Goal: Task Accomplishment & Management: Use online tool/utility

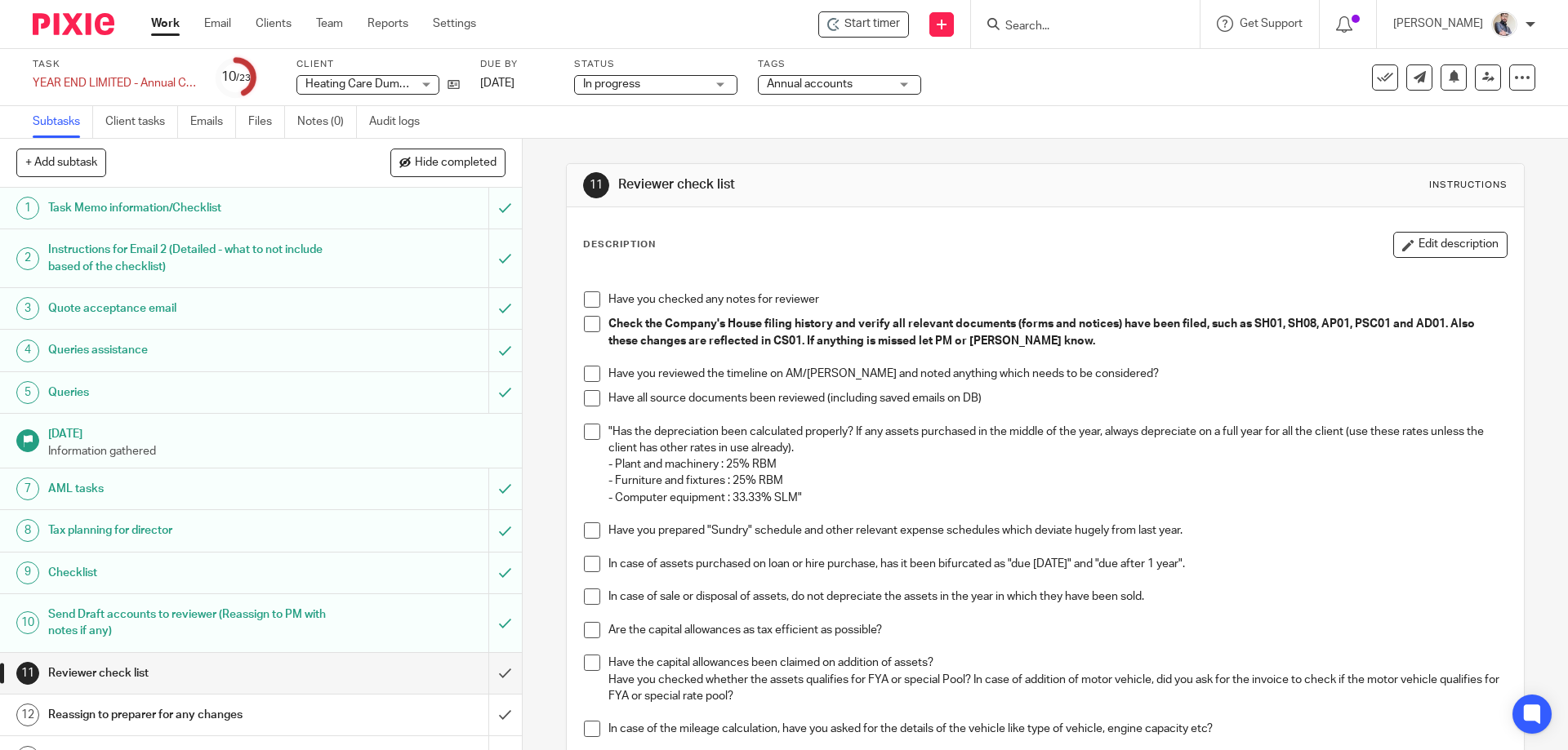
scroll to position [108, 0]
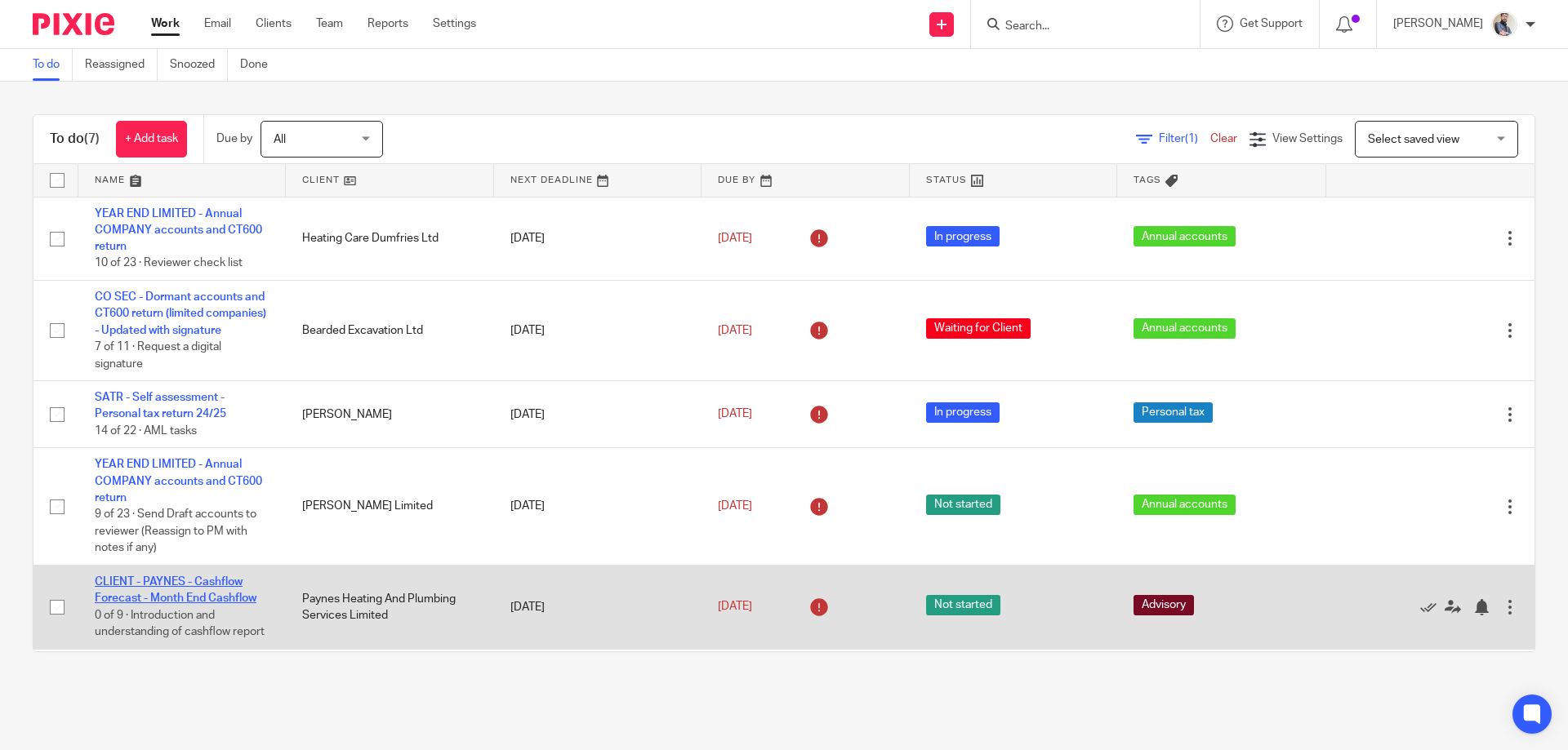
click at [194, 599] on link "CLIENT - PAYNES - Cashflow Forecast - Month End Cashflow" at bounding box center [175, 590] width 161 height 28
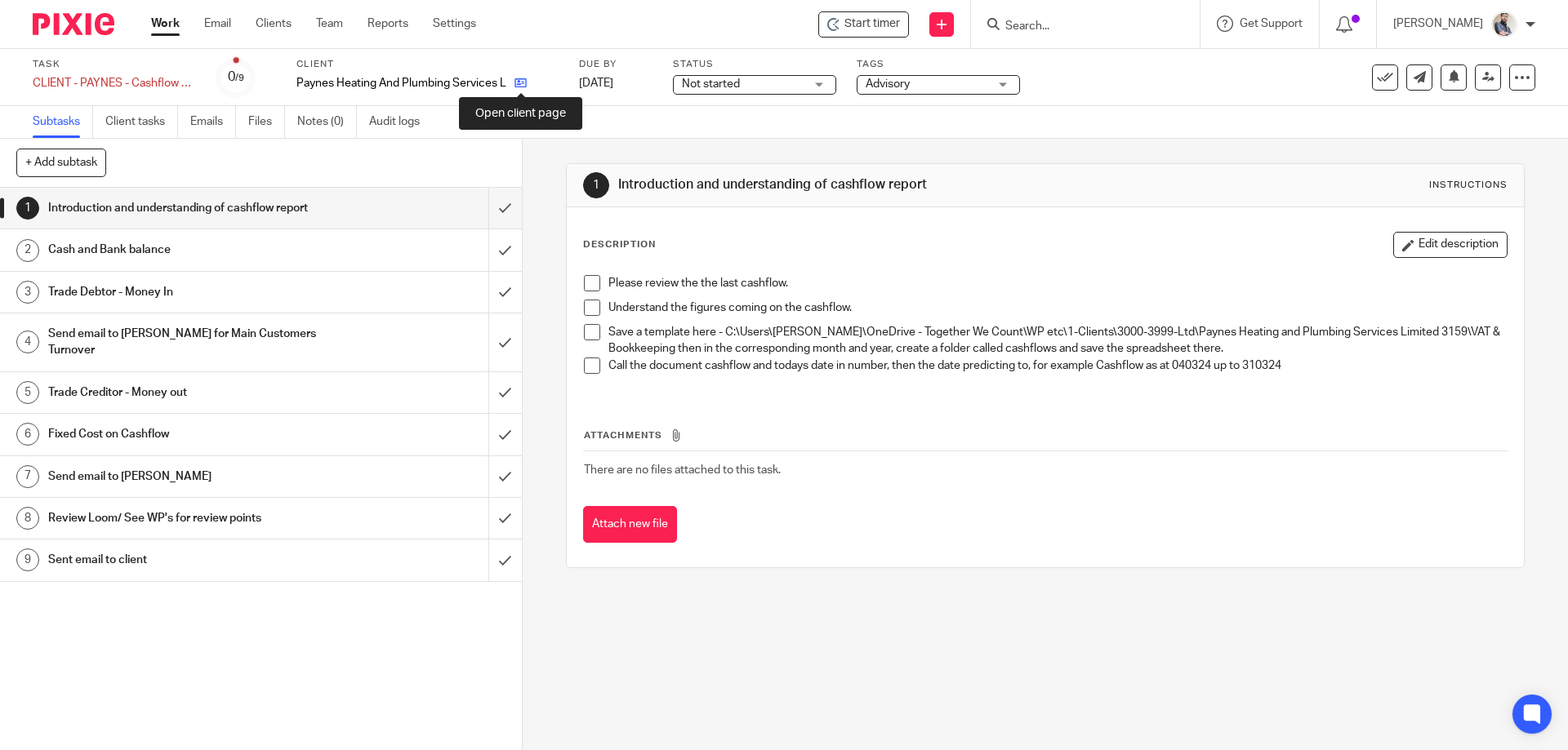
click at [521, 79] on icon at bounding box center [520, 83] width 12 height 12
click at [501, 212] on input "submit" at bounding box center [261, 208] width 522 height 41
click at [497, 253] on input "submit" at bounding box center [261, 249] width 522 height 41
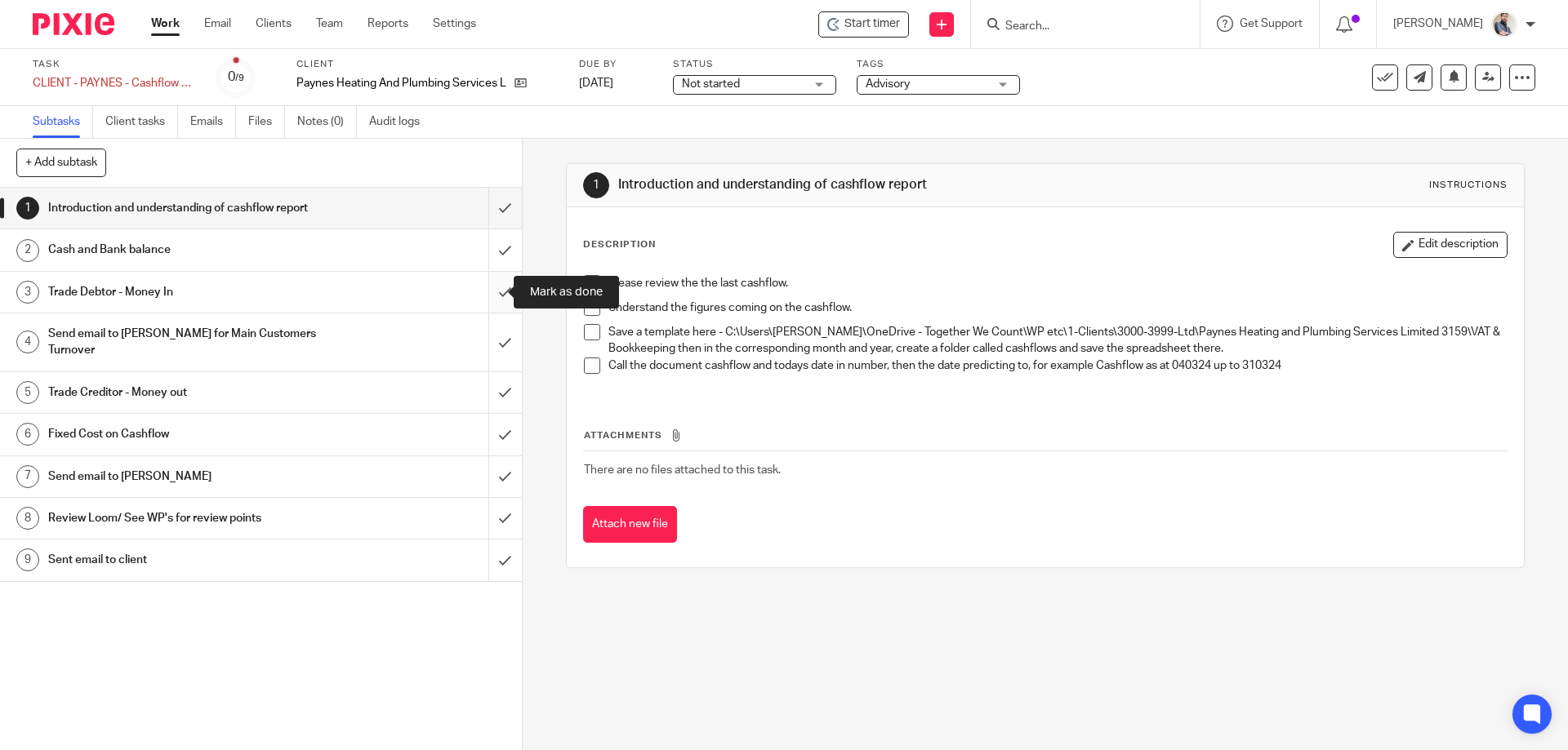
click at [495, 291] on input "submit" at bounding box center [261, 291] width 522 height 41
click at [487, 334] on input "submit" at bounding box center [261, 343] width 522 height 58
click at [485, 381] on input "submit" at bounding box center [261, 392] width 522 height 41
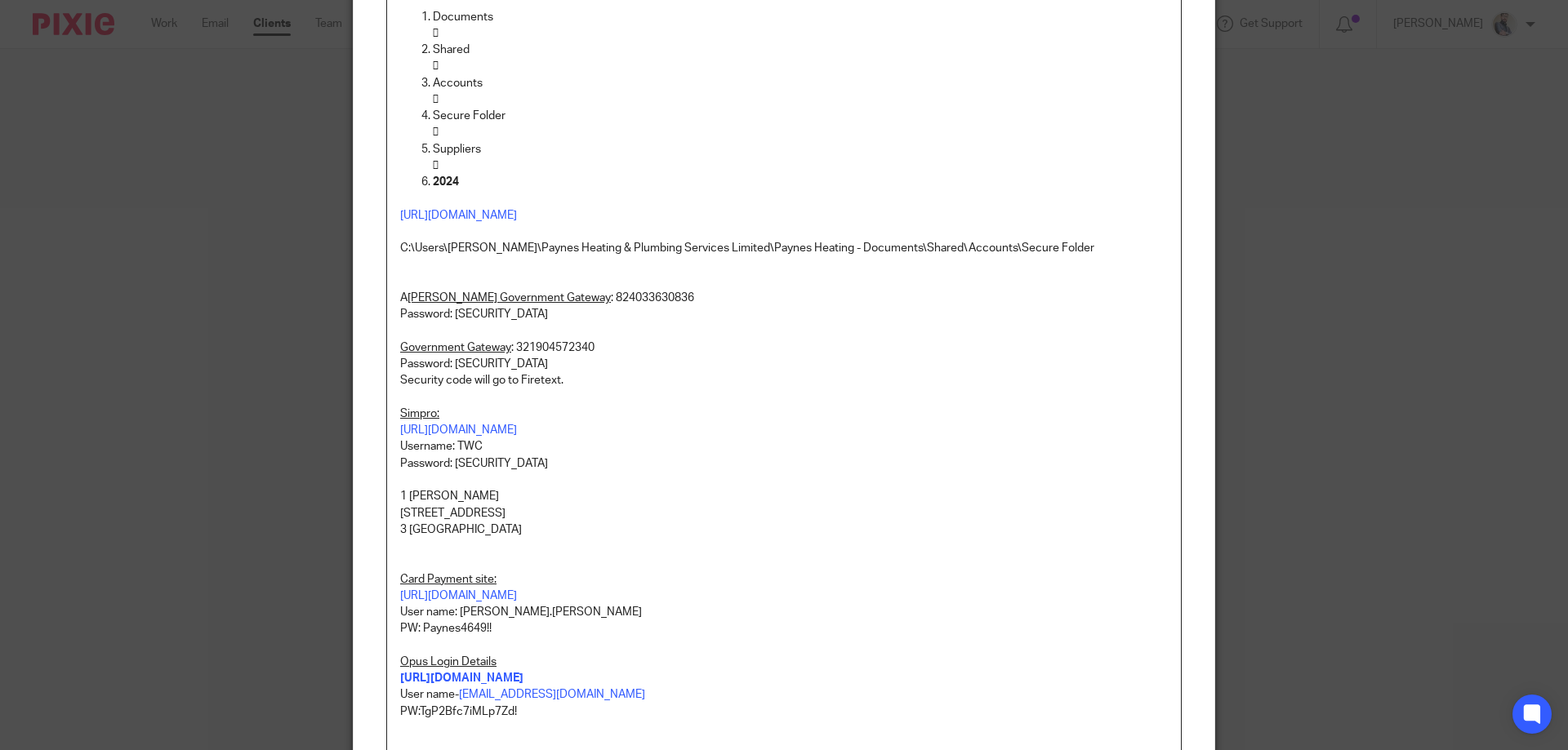
scroll to position [545, 0]
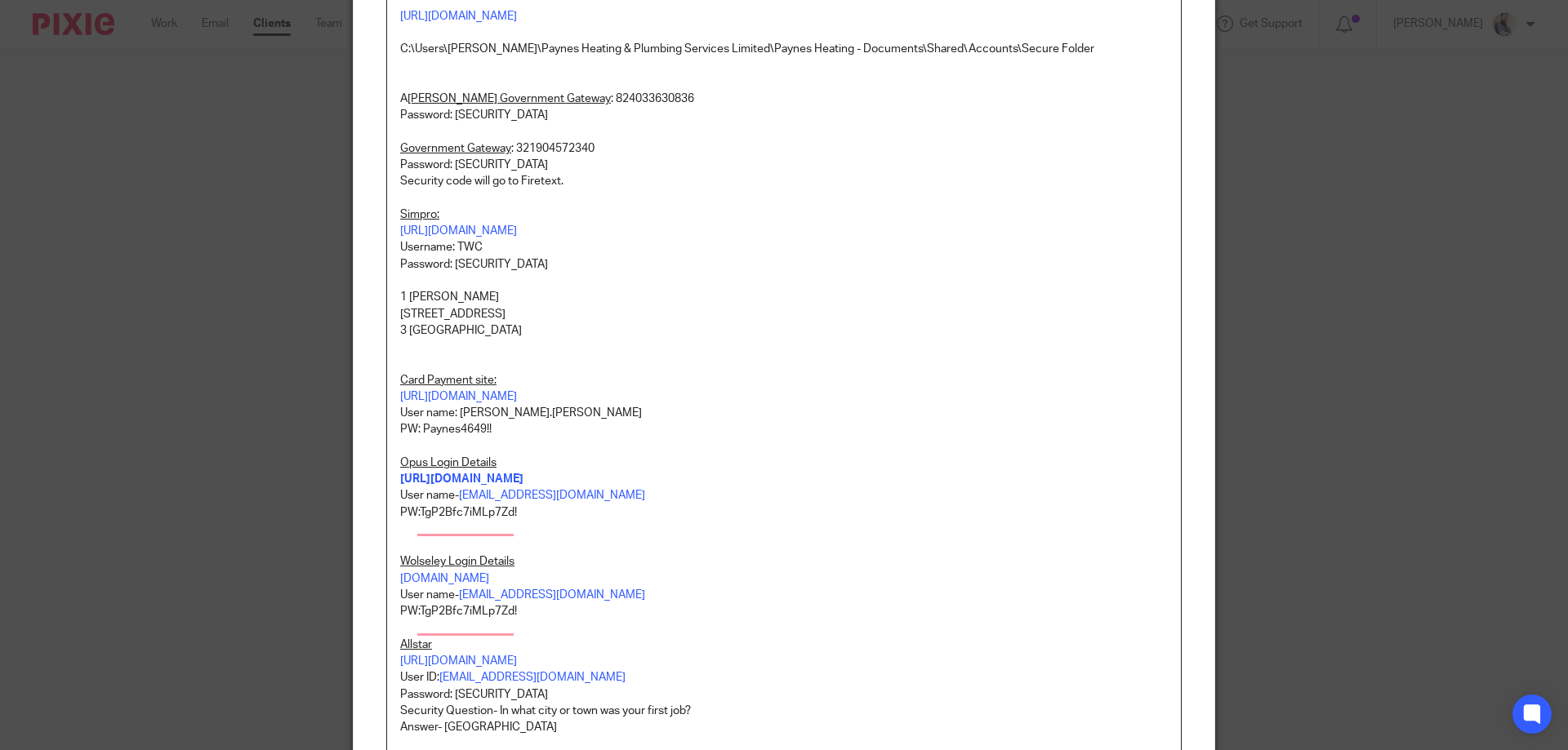
click at [469, 173] on p "Password: Paynes1234!" at bounding box center [783, 165] width 767 height 17
copy p "Paynes1234!"
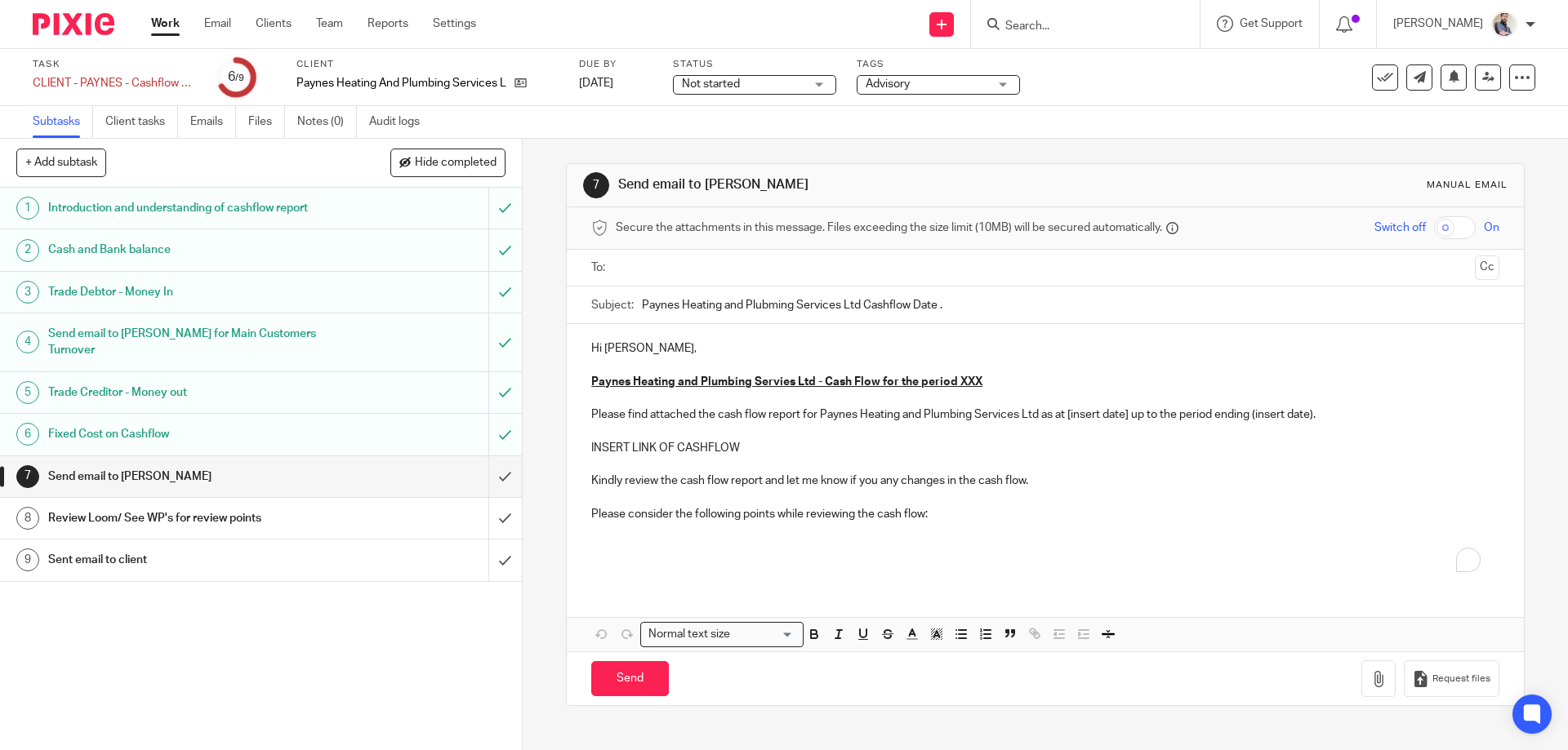
click at [647, 419] on p "Please find attached the cash flow report for Paynes Heating and Plumbing Servi…" at bounding box center [1045, 415] width 907 height 17
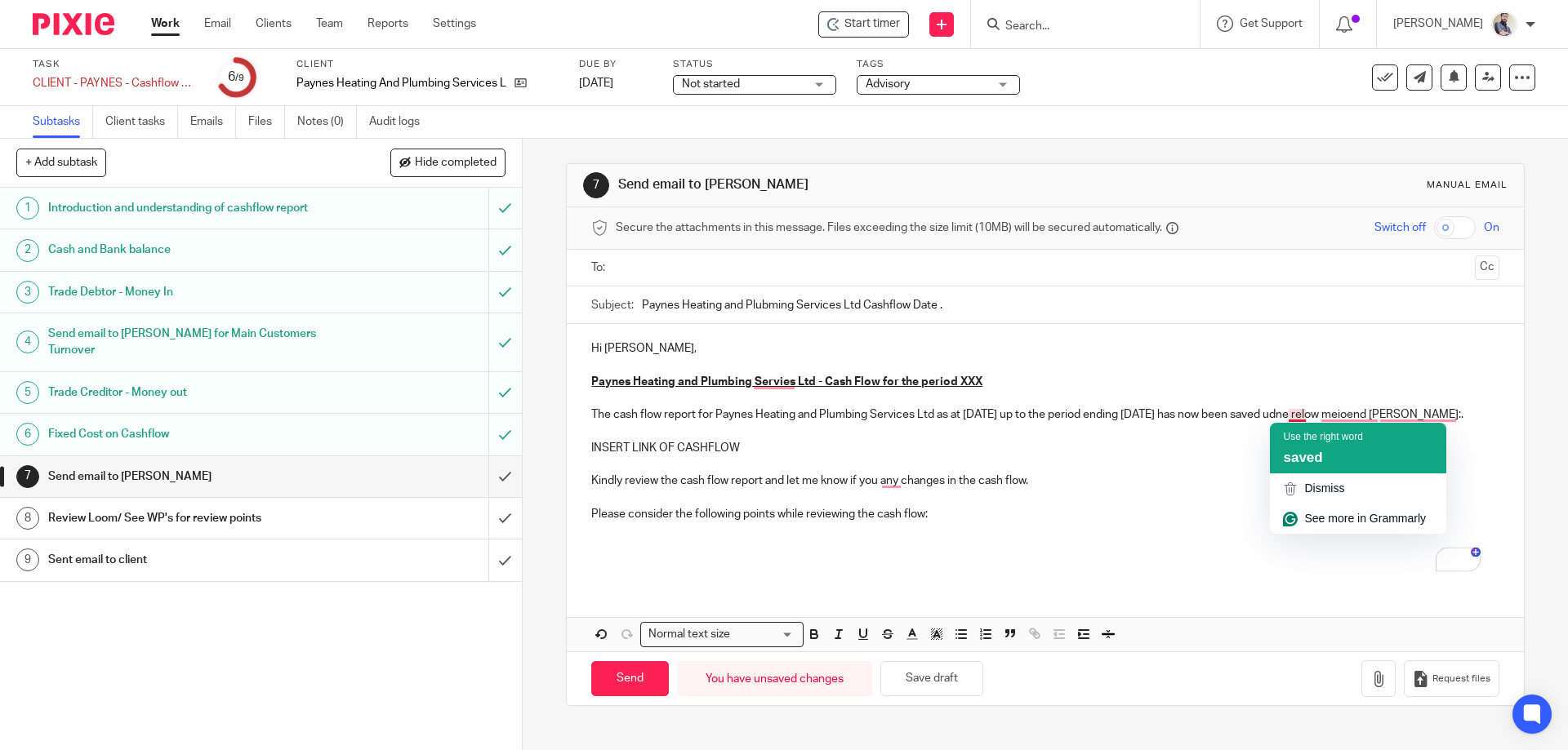
click at [1348, 444] on div "Use the right word" at bounding box center [1322, 437] width 79 height 15
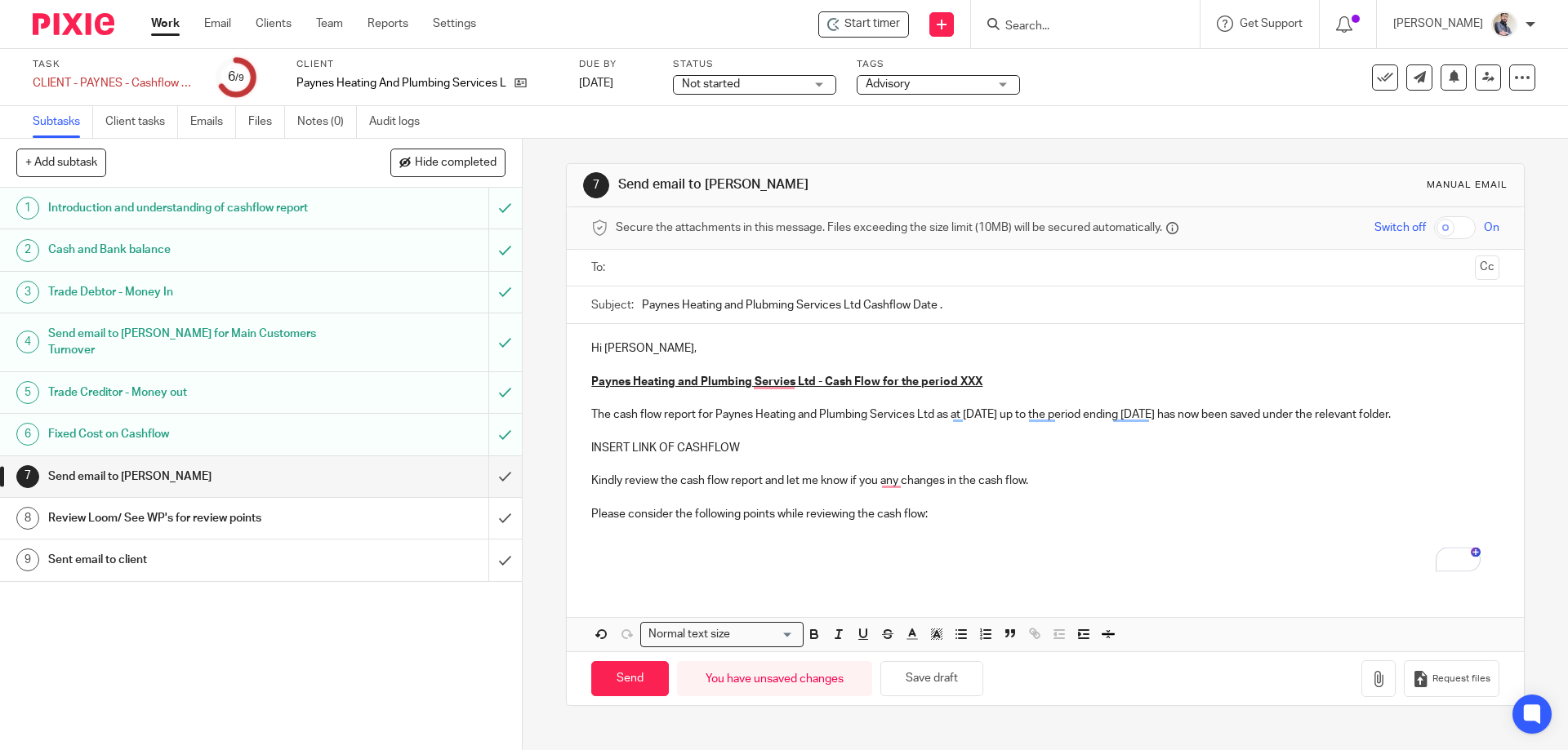
click at [1395, 417] on p "The cash flow report for Paynes Heating and Plumbing Services Ltd as at 26/09/2…" at bounding box center [1045, 415] width 907 height 17
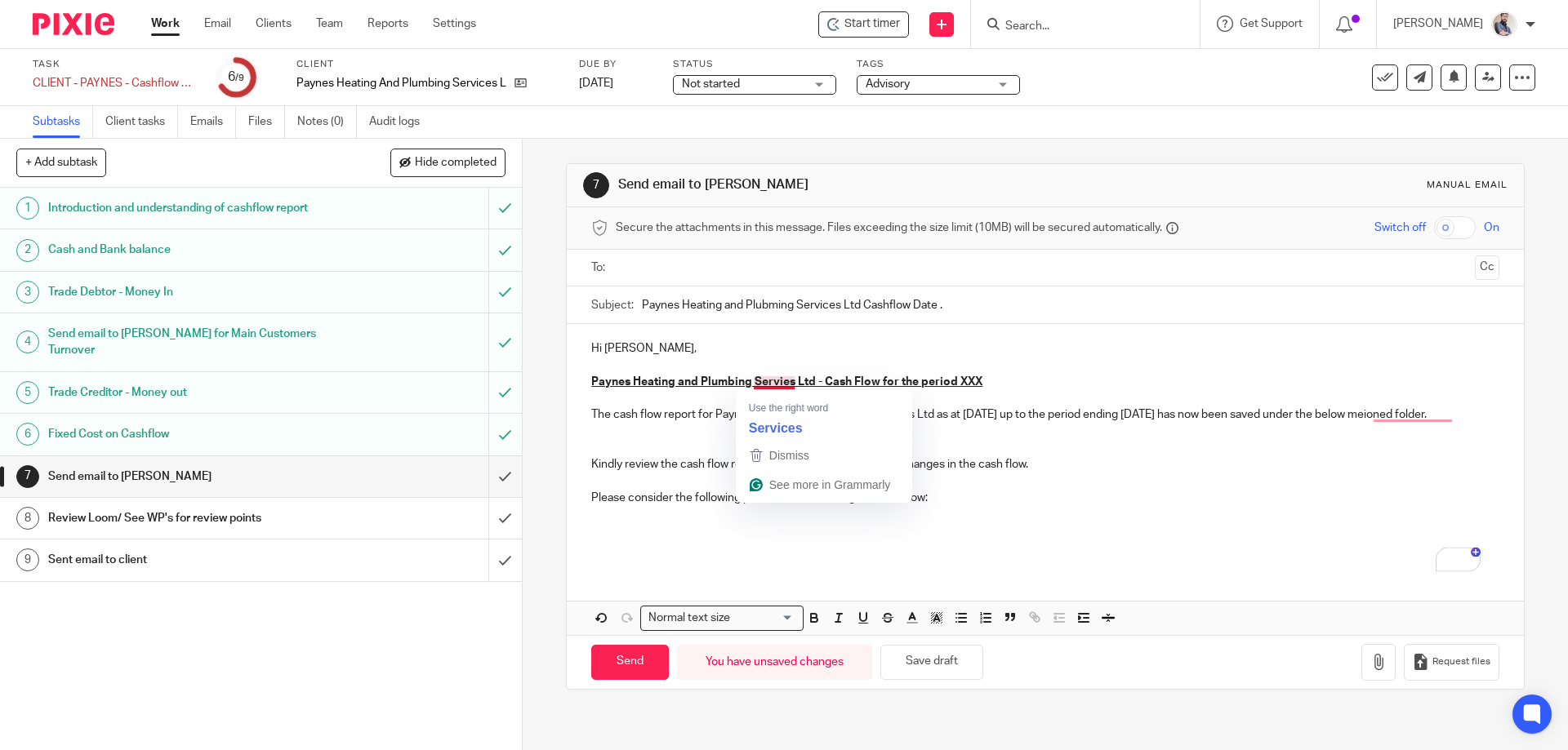
click at [769, 382] on u "Paynes Heating and Plumbing Servies Ltd - Cash Flow for the period XXX" at bounding box center [786, 382] width 391 height 12
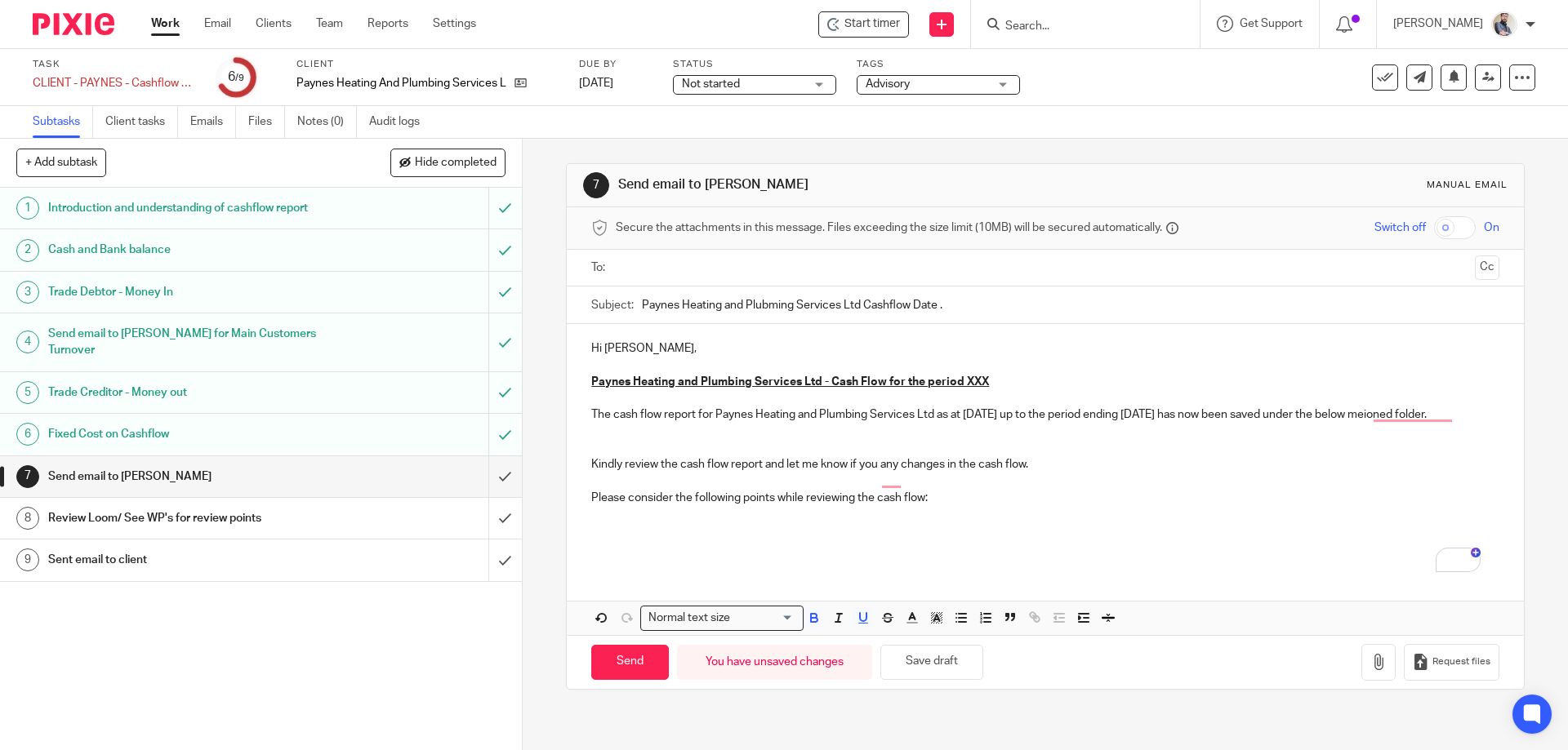
click at [773, 309] on input "Paynes Heating and Plubming Services Ltd Cashflow Date ." at bounding box center [1070, 305] width 857 height 36
click at [772, 307] on input "Paynes Heating and Plubming Services Ltd Cashflow Date ." at bounding box center [1070, 305] width 857 height 36
drag, startPoint x: 962, startPoint y: 310, endPoint x: 1113, endPoint y: 313, distance: 151.0
click at [964, 310] on input "Paynes Heating and Plumbing Services Ltd Cashflow Date ." at bounding box center [1070, 305] width 857 height 36
type input "Paynes Heating and Plumbing Services Ltd Cashflow 26/09/2025 to 30/09/2025"
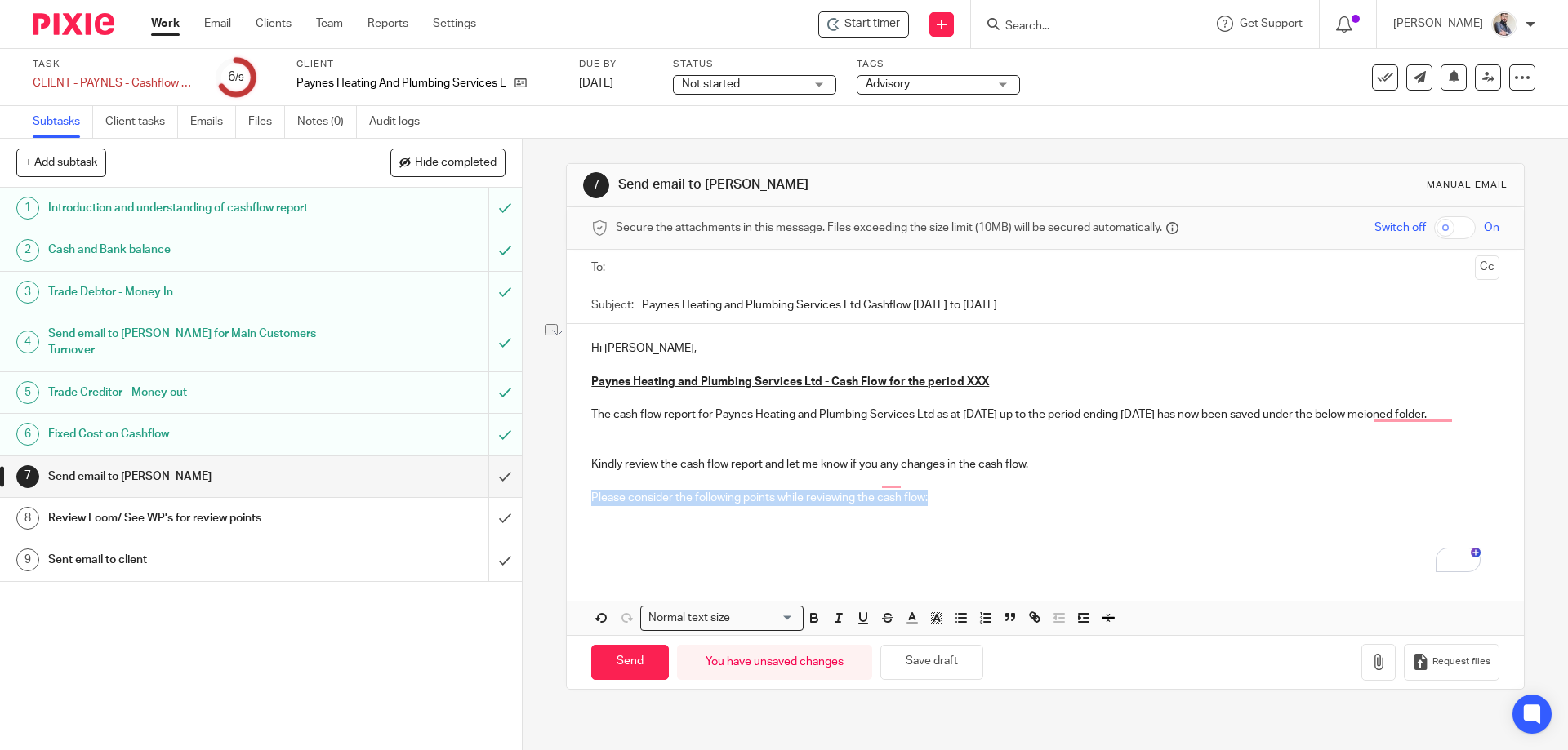
drag, startPoint x: 932, startPoint y: 510, endPoint x: 587, endPoint y: 516, distance: 345.1
click at [591, 506] on p "Please consider the following points while reviewing the cash flow:" at bounding box center [1045, 498] width 907 height 17
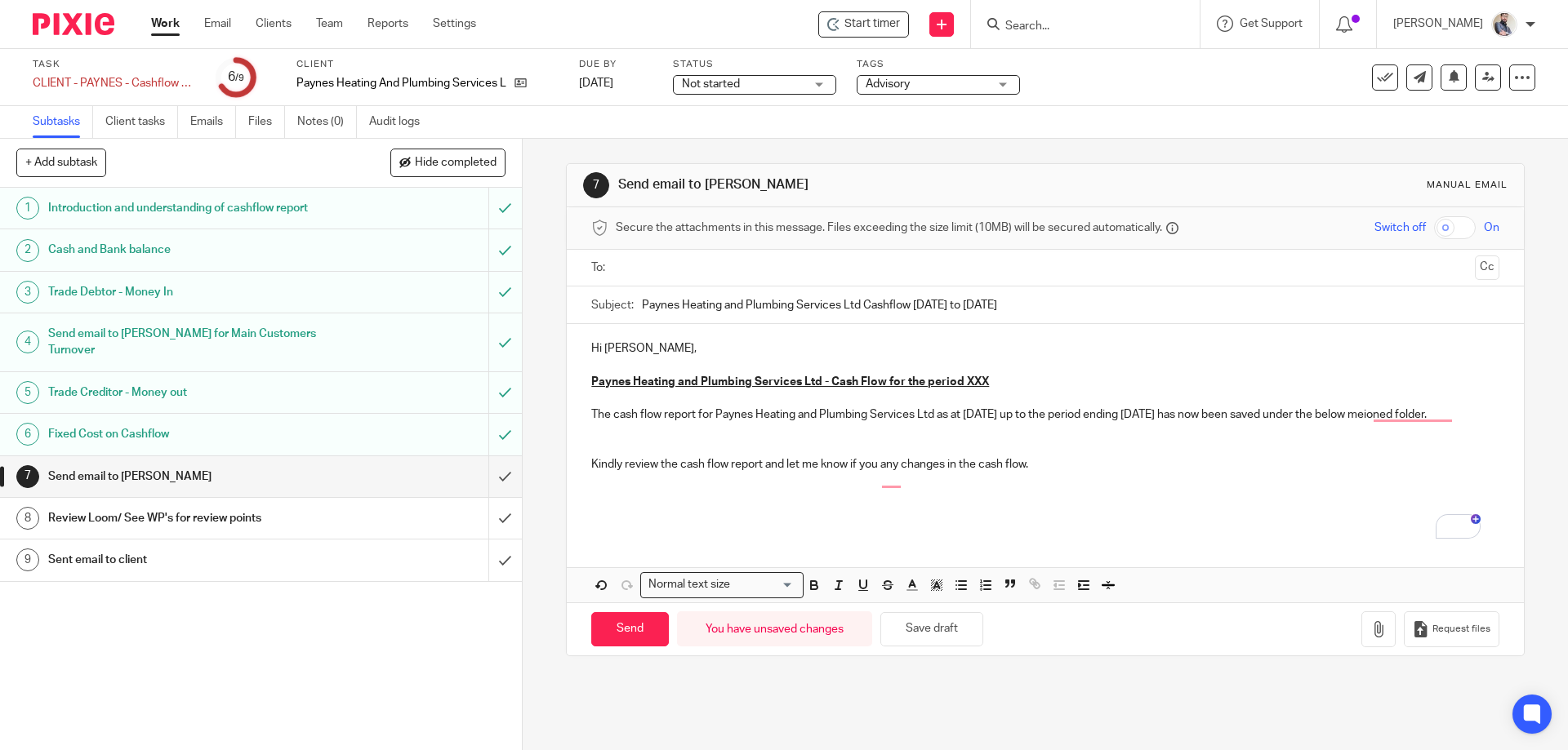
click at [642, 440] on p "To enrich screen reader interactions, please activate Accessibility in Grammarl…" at bounding box center [1045, 432] width 907 height 17
click at [665, 423] on p "The cash flow report for Paynes Heating and Plumbing Services Ltd as at 26/09/2…" at bounding box center [1045, 415] width 907 height 17
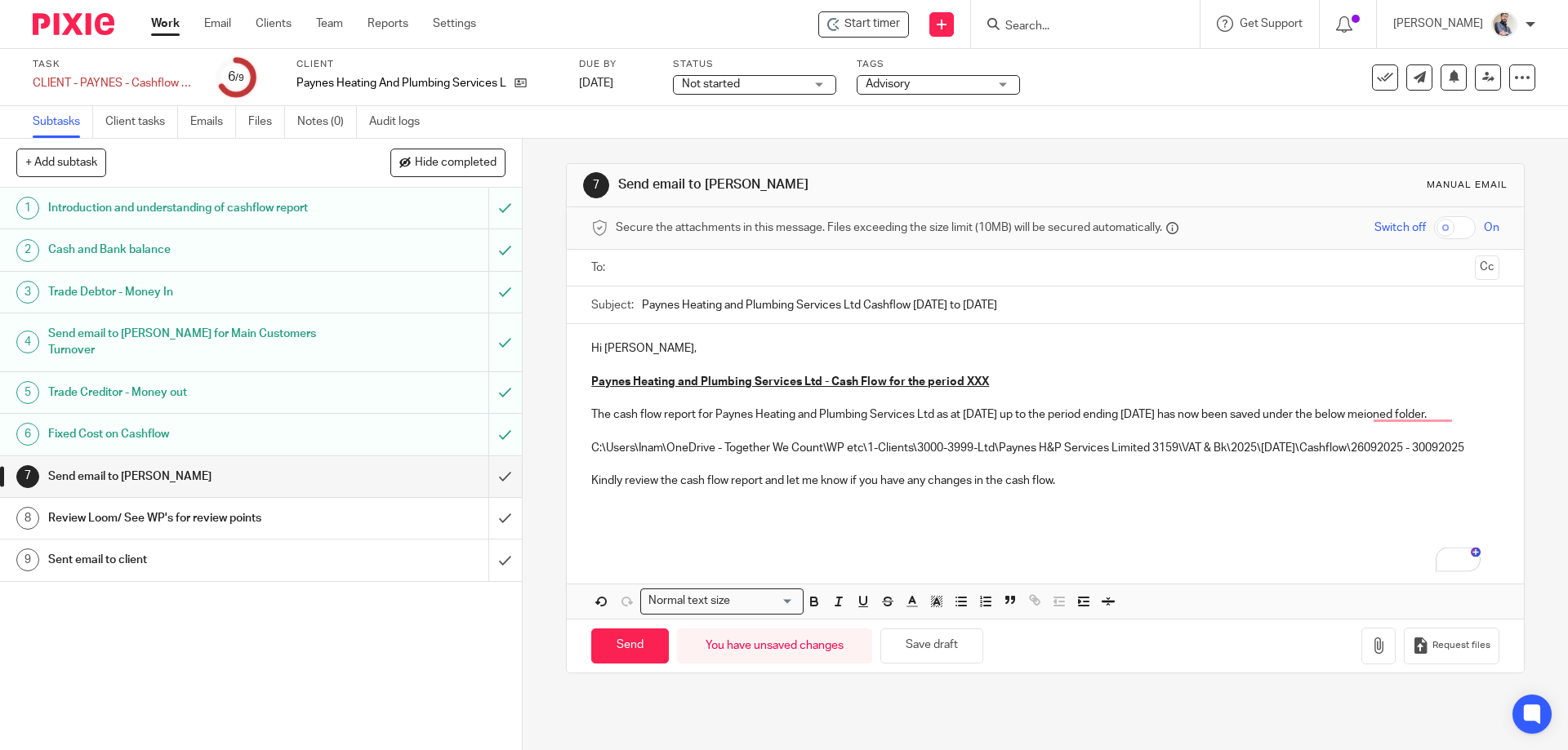
click at [647, 281] on ul at bounding box center [1046, 268] width 857 height 27
click at [651, 278] on ul at bounding box center [1046, 268] width 857 height 27
click at [696, 277] on ul at bounding box center [1046, 268] width 857 height 27
click at [1014, 277] on ul at bounding box center [1046, 268] width 857 height 27
click at [706, 275] on input "text" at bounding box center [1044, 268] width 846 height 19
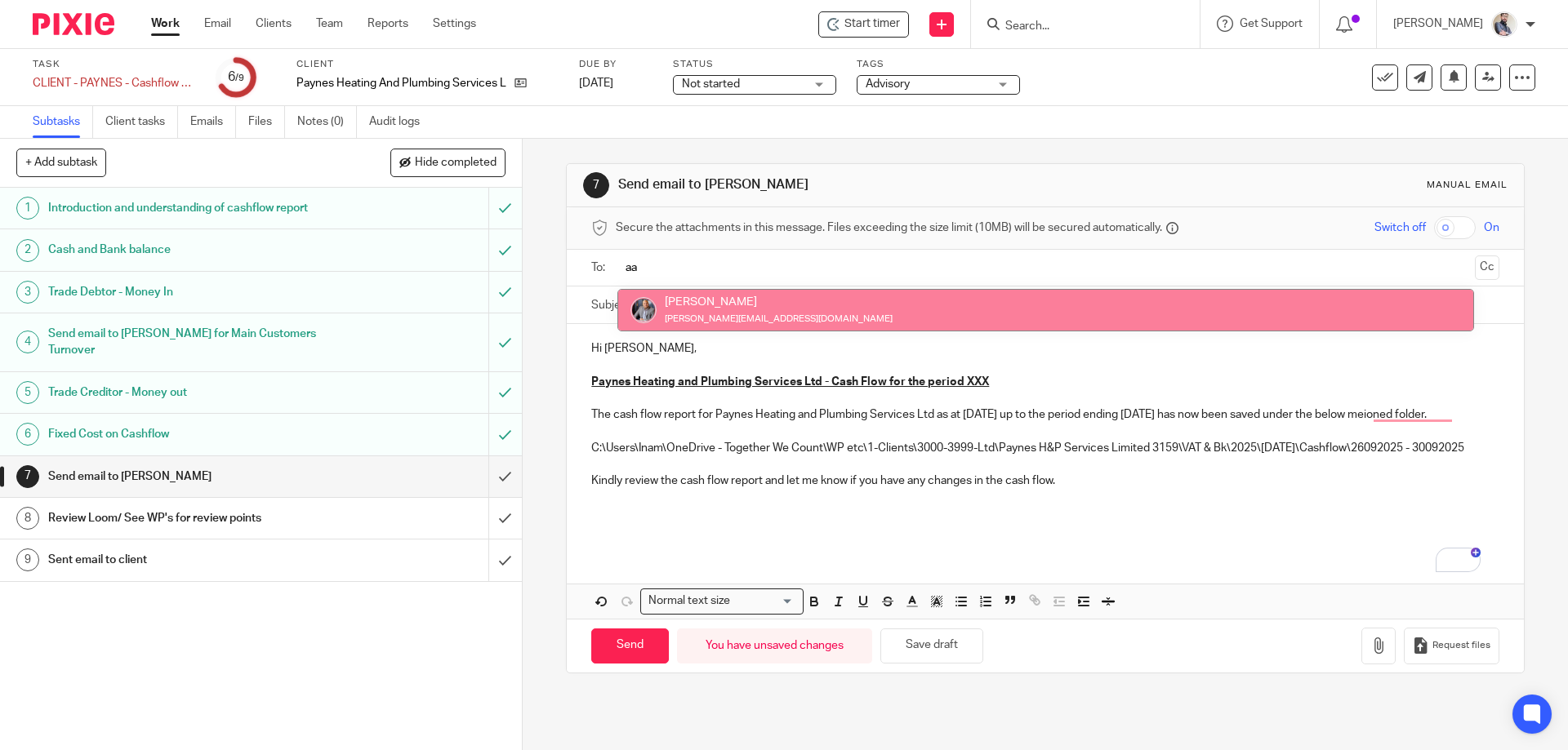
type input "aa"
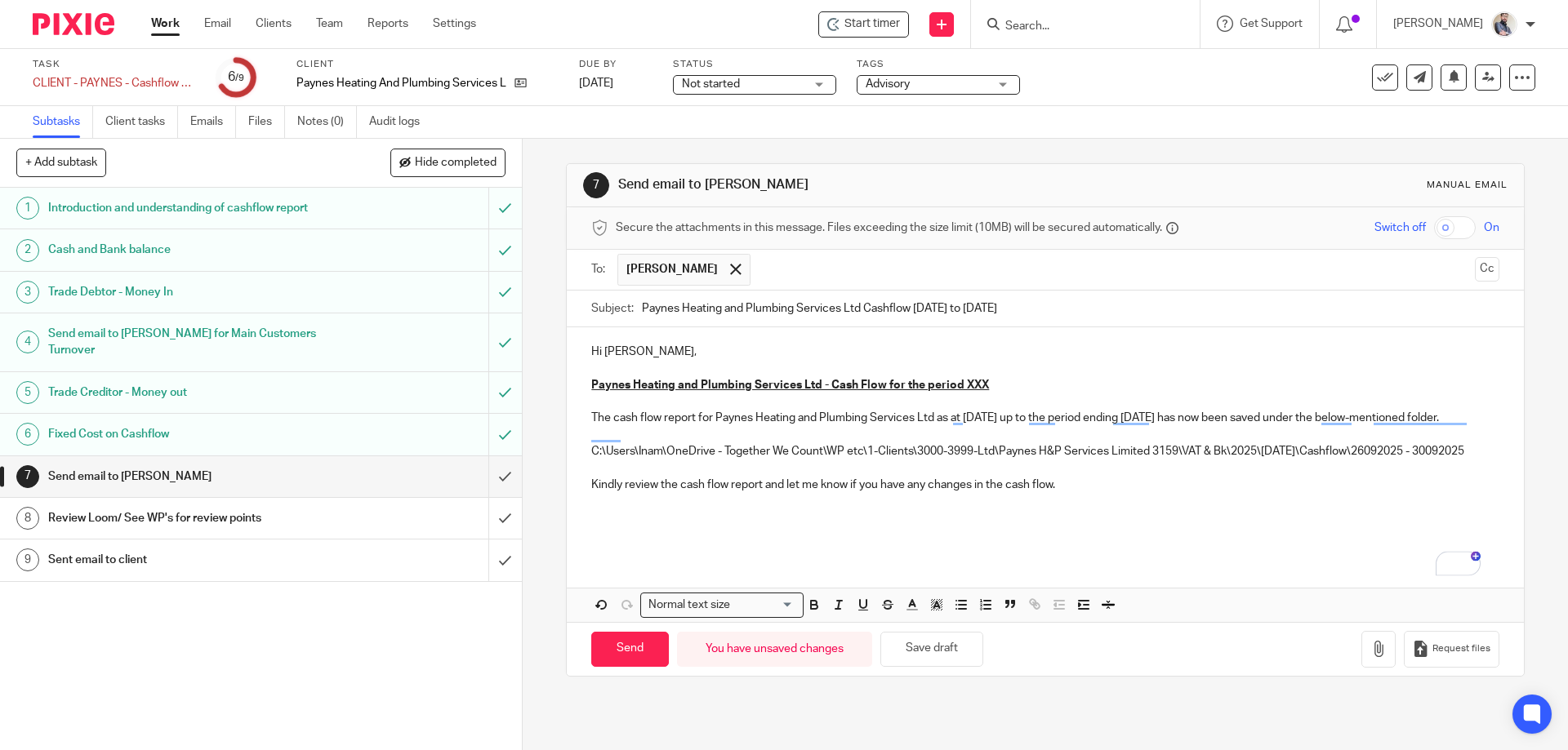
click at [959, 392] on p "Paynes Heating and Plumbing Services Ltd - Cash Flow for the period XXX" at bounding box center [1045, 386] width 907 height 17
click at [640, 667] on input "Send" at bounding box center [630, 649] width 78 height 35
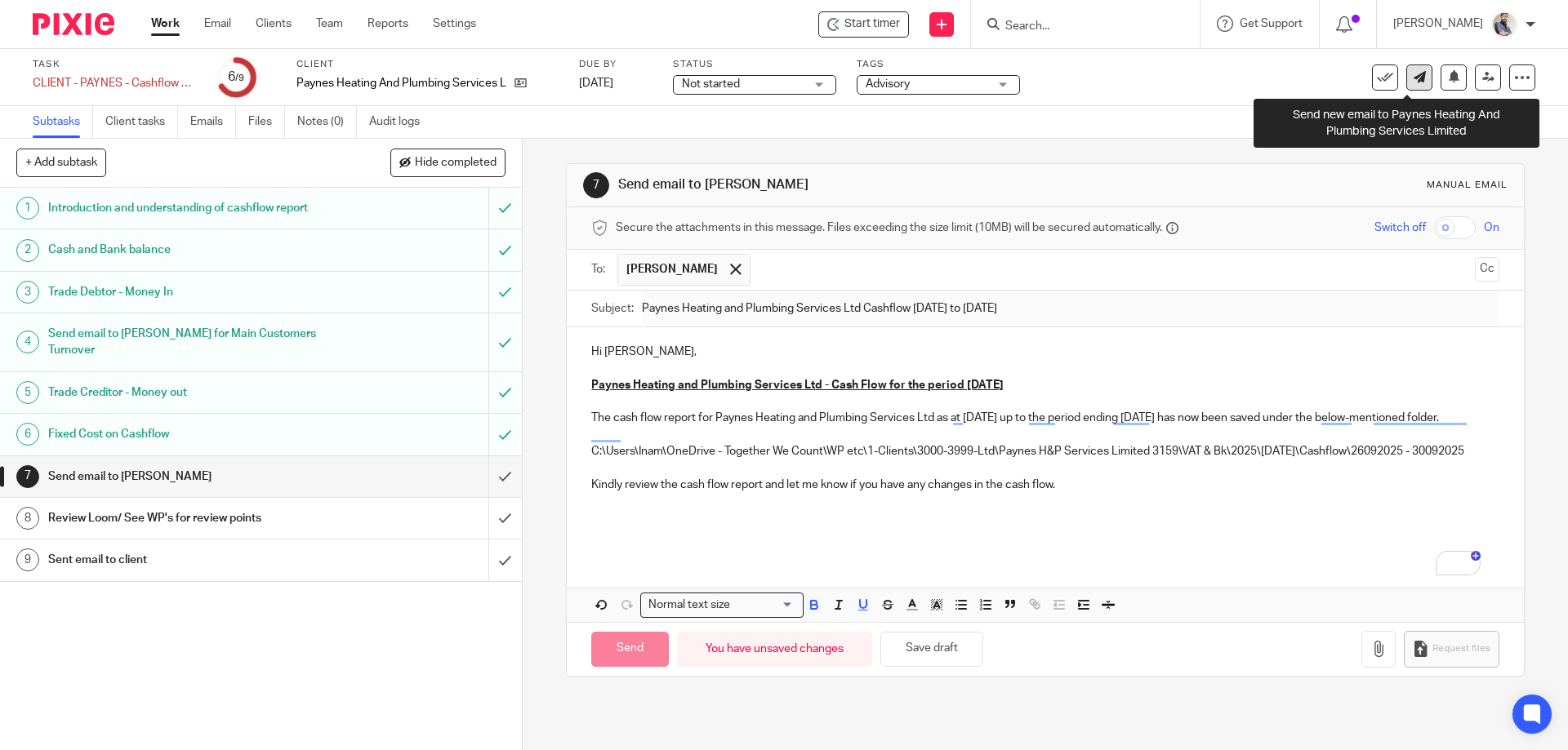
type input "Sent"
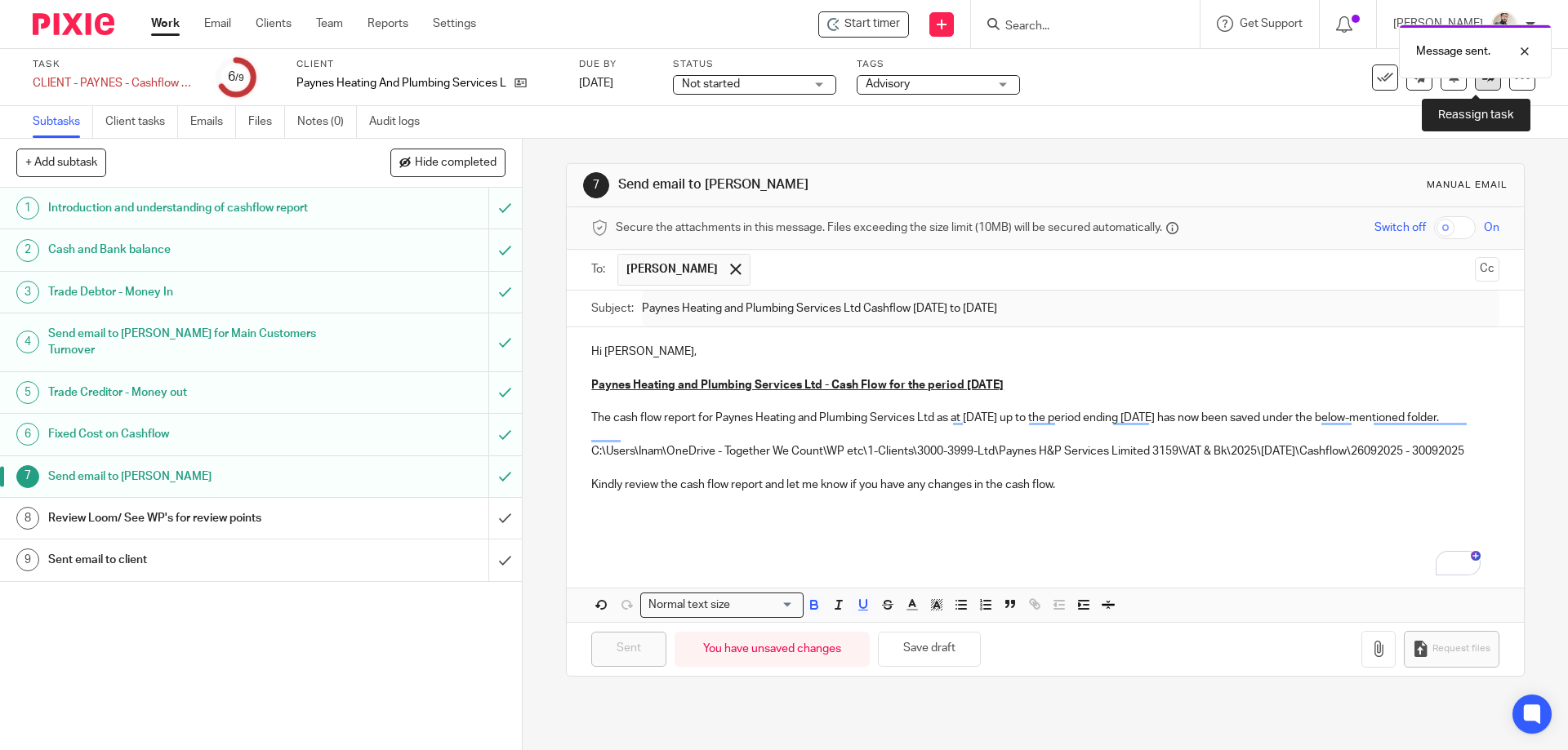
click at [1480, 84] on link at bounding box center [1488, 78] width 26 height 26
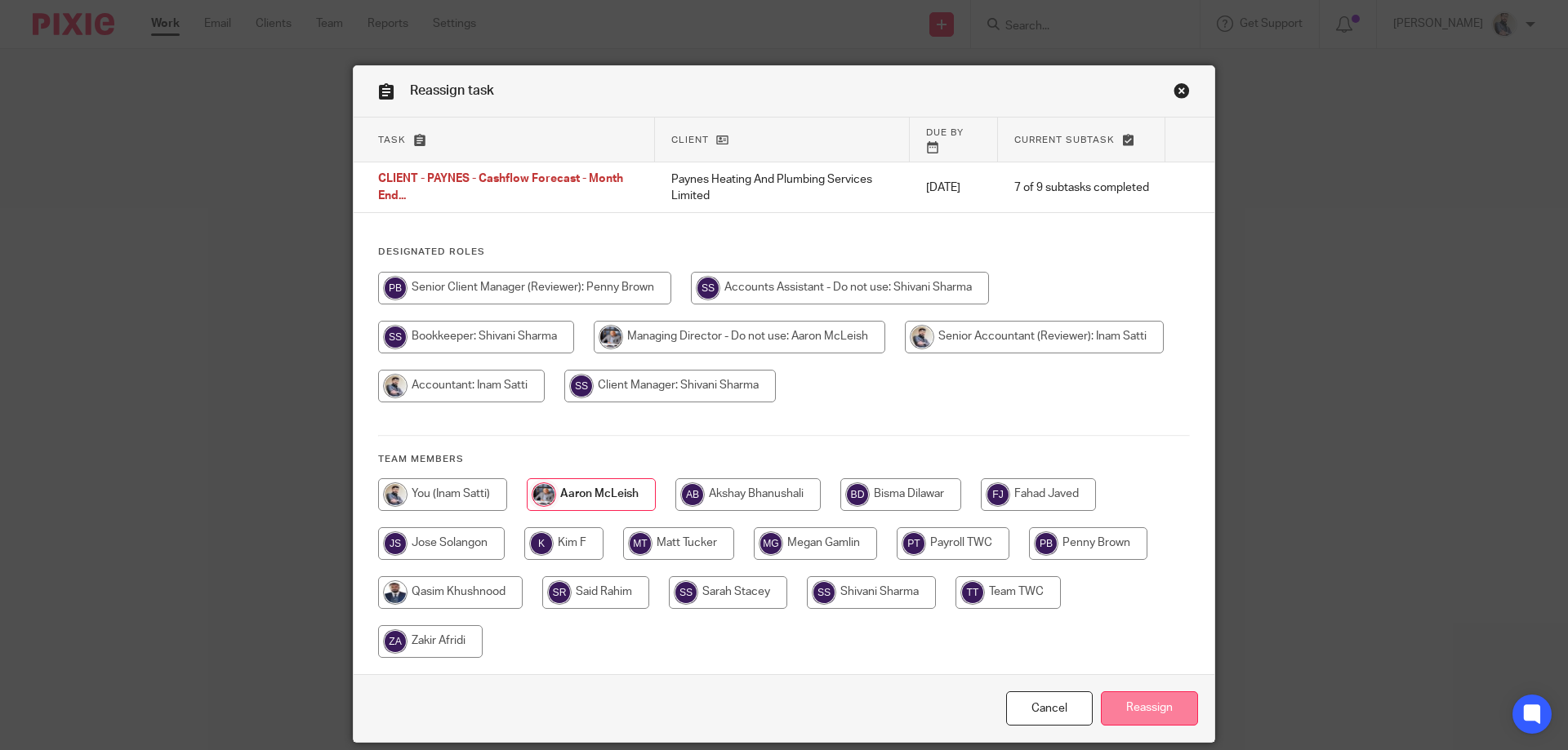
click at [1141, 691] on input "Reassign" at bounding box center [1148, 709] width 97 height 35
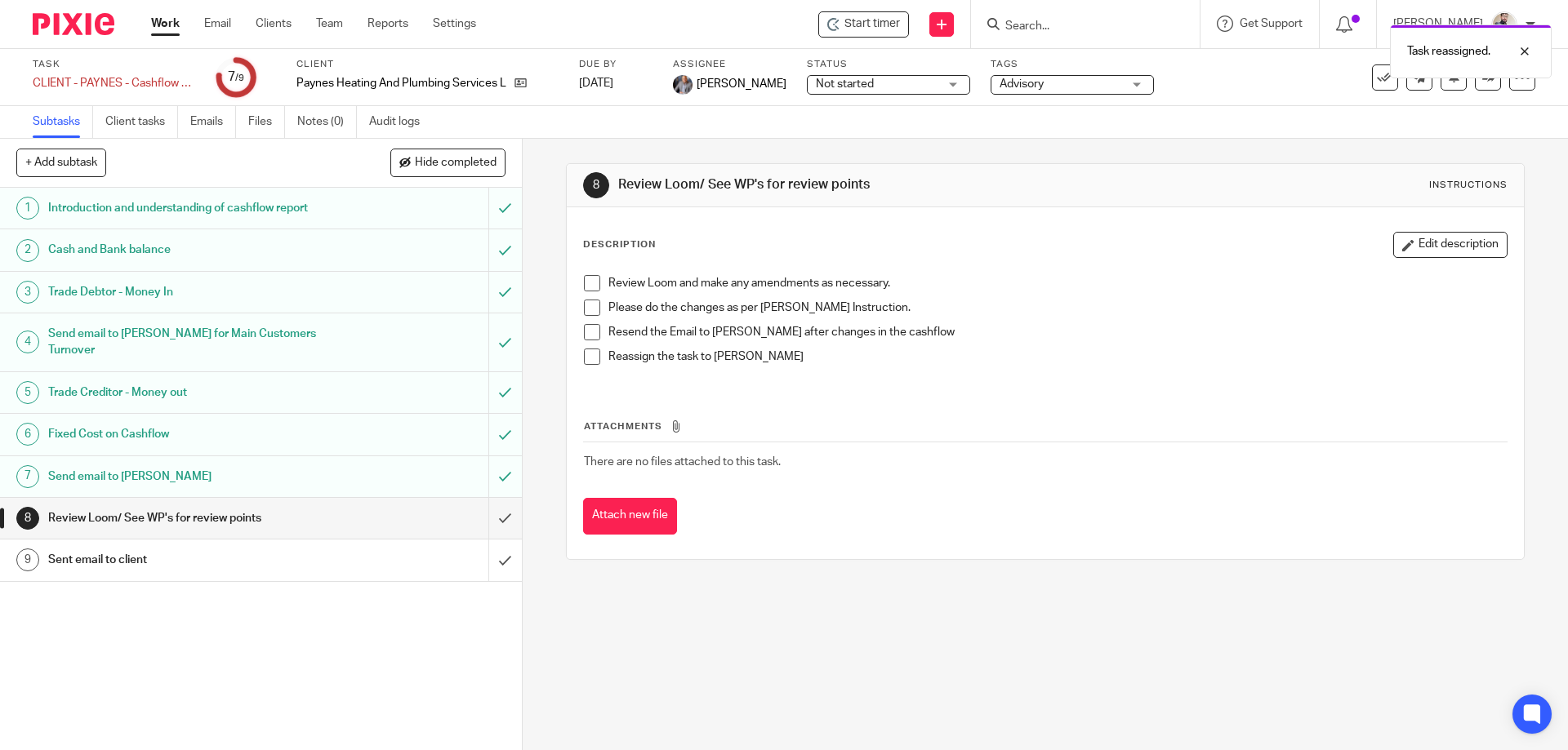
click at [820, 86] on span "Not started" at bounding box center [844, 84] width 58 height 12
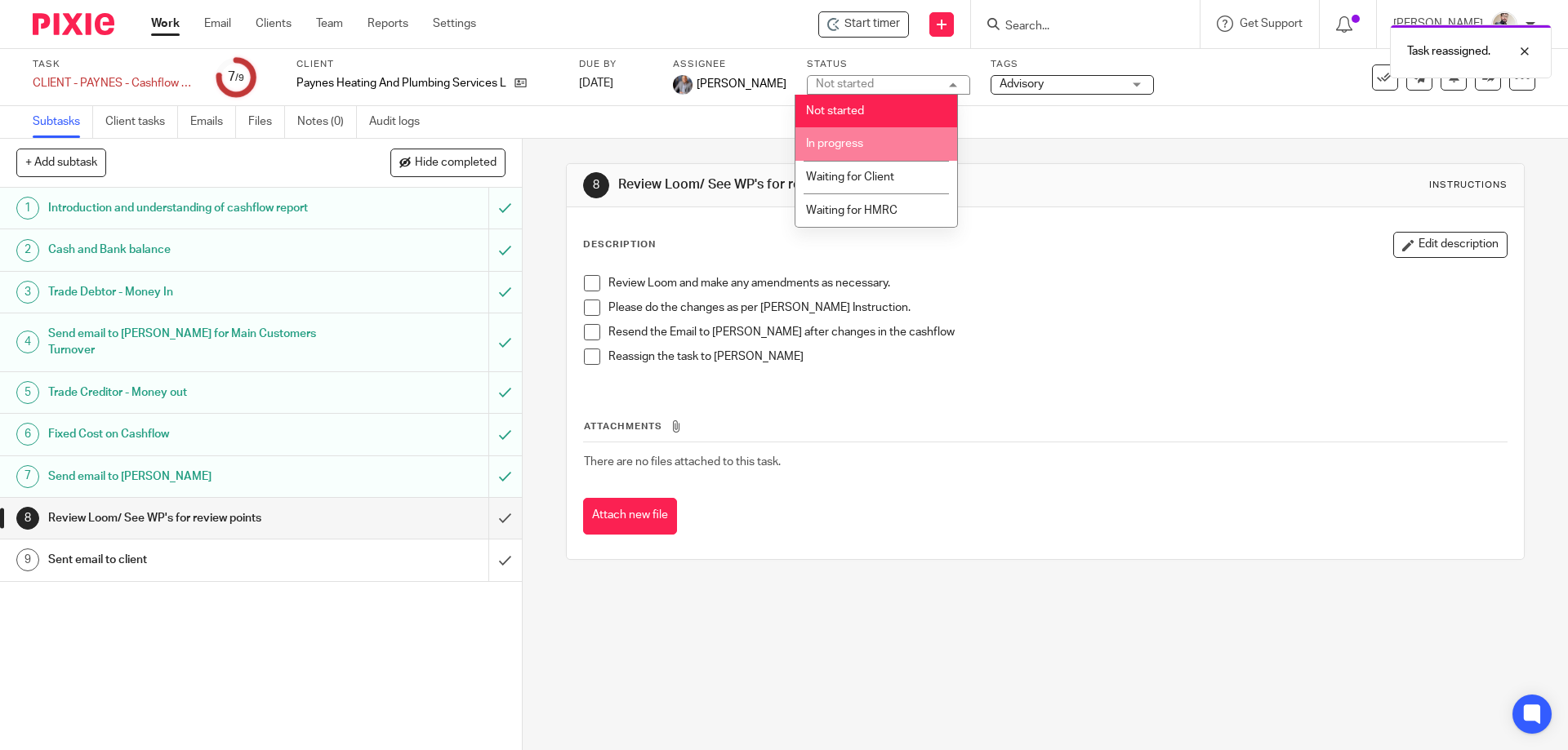
click at [857, 150] on li "In progress" at bounding box center [876, 144] width 161 height 33
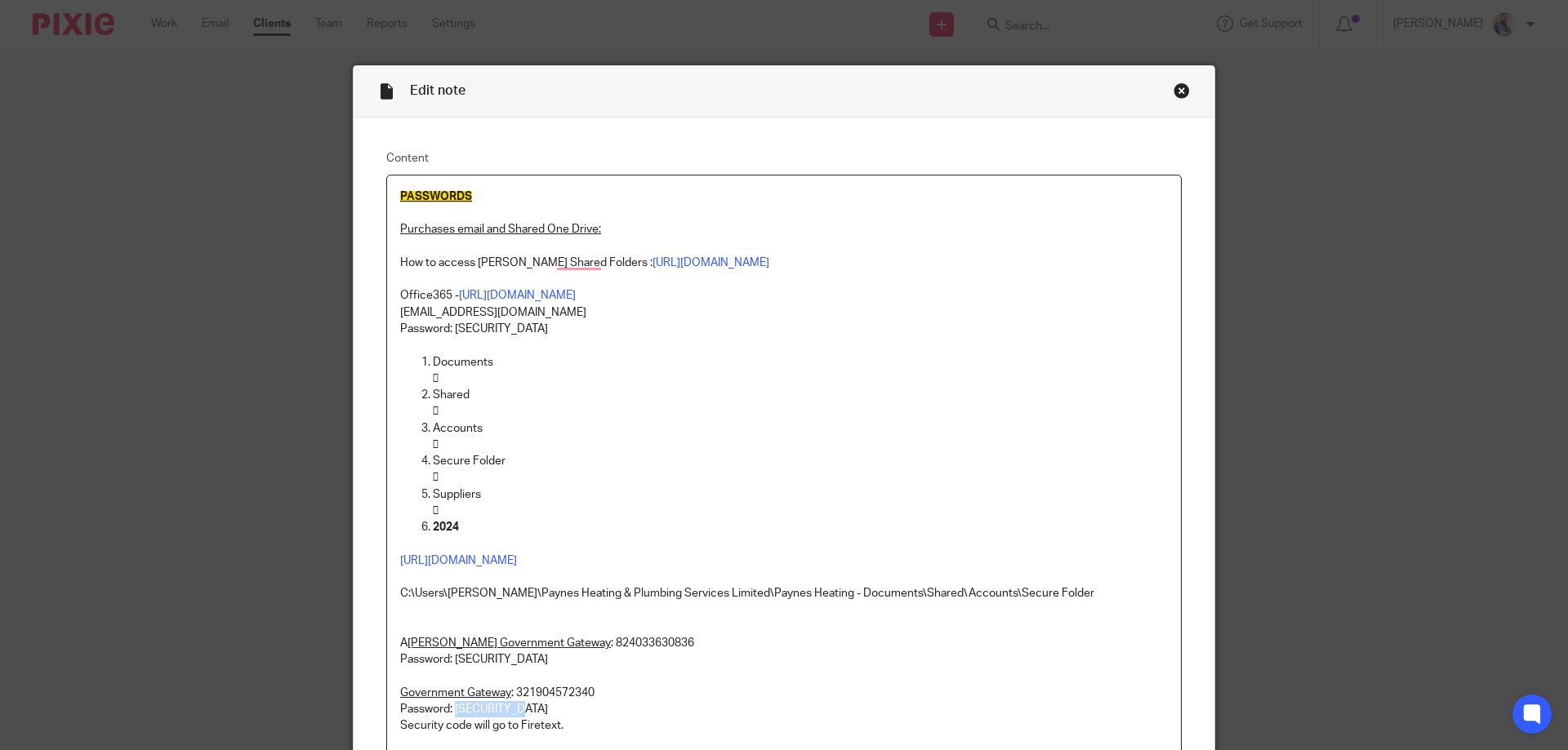
click at [1173, 94] on div "Close this dialog window" at bounding box center [1181, 91] width 17 height 17
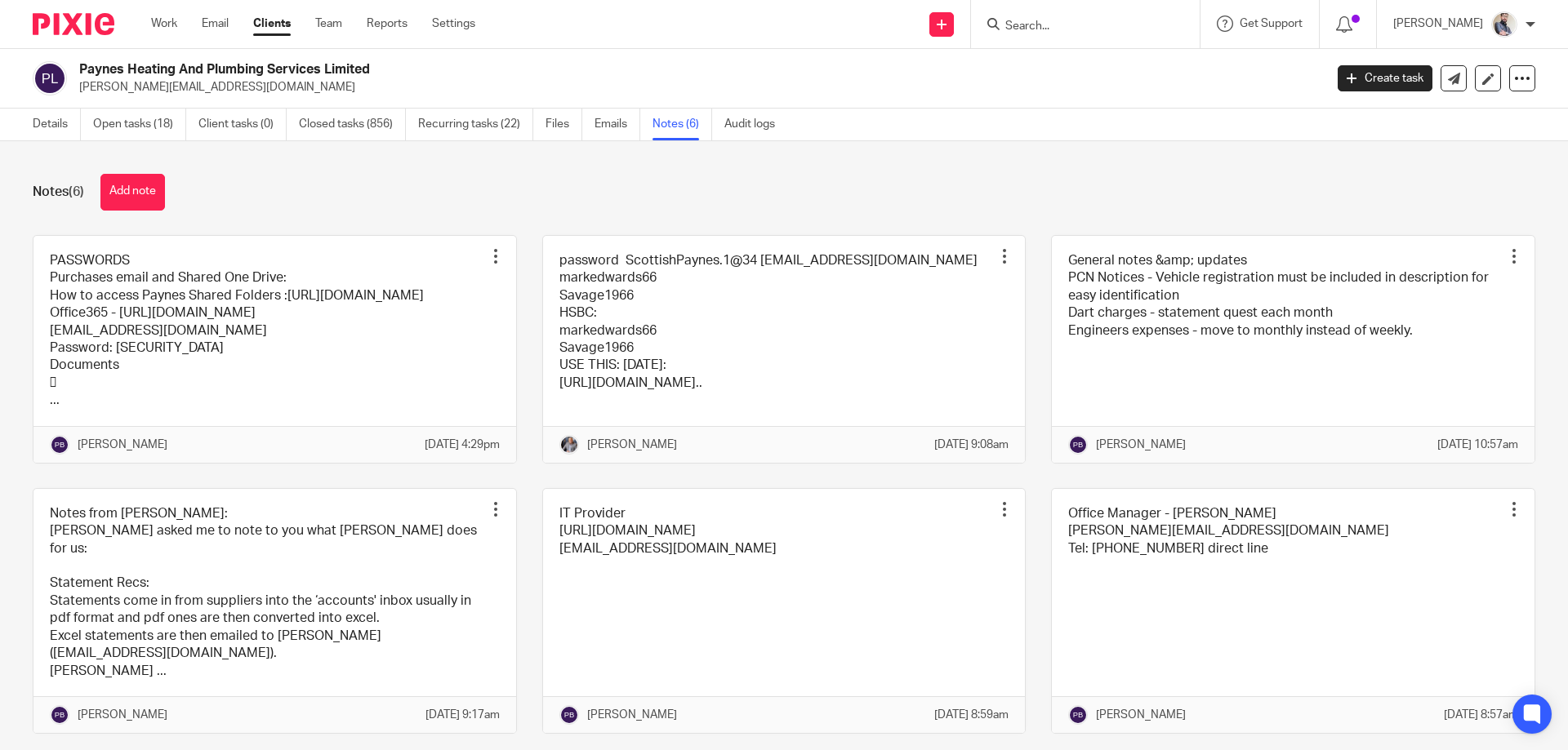
click at [803, 367] on link at bounding box center [784, 349] width 483 height 227
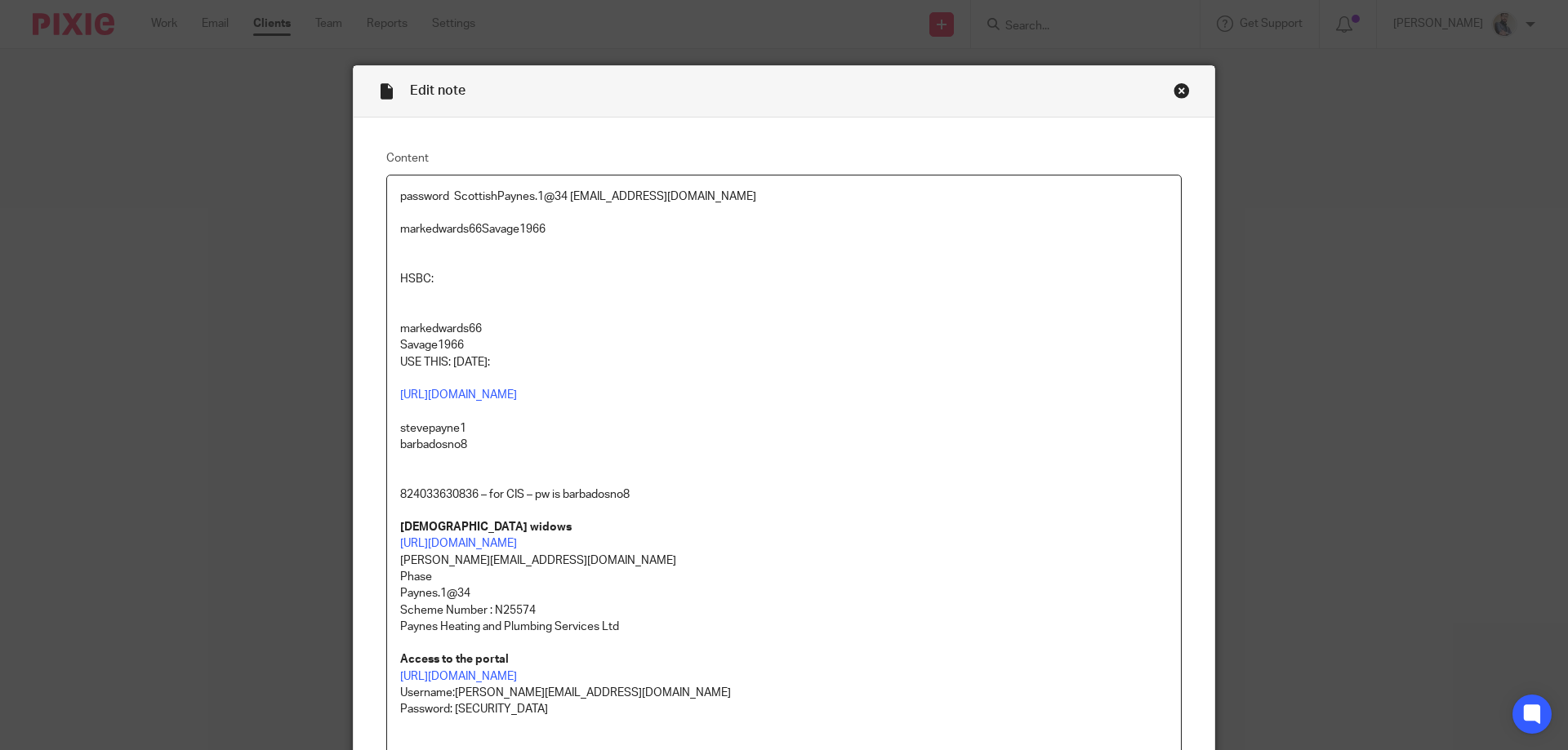
click at [1173, 89] on div "Close this dialog window" at bounding box center [1181, 91] width 17 height 17
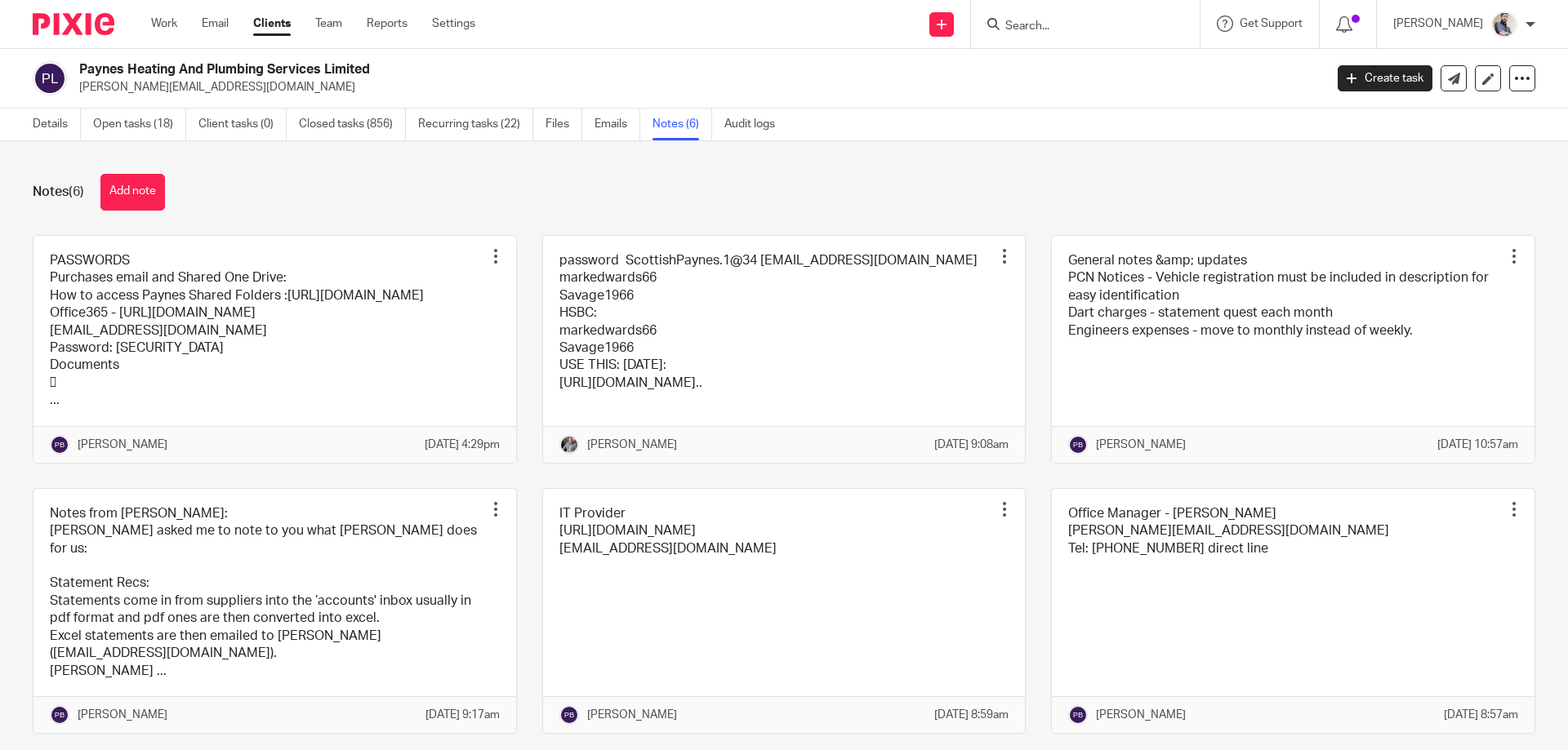
click at [262, 352] on link at bounding box center [274, 349] width 483 height 227
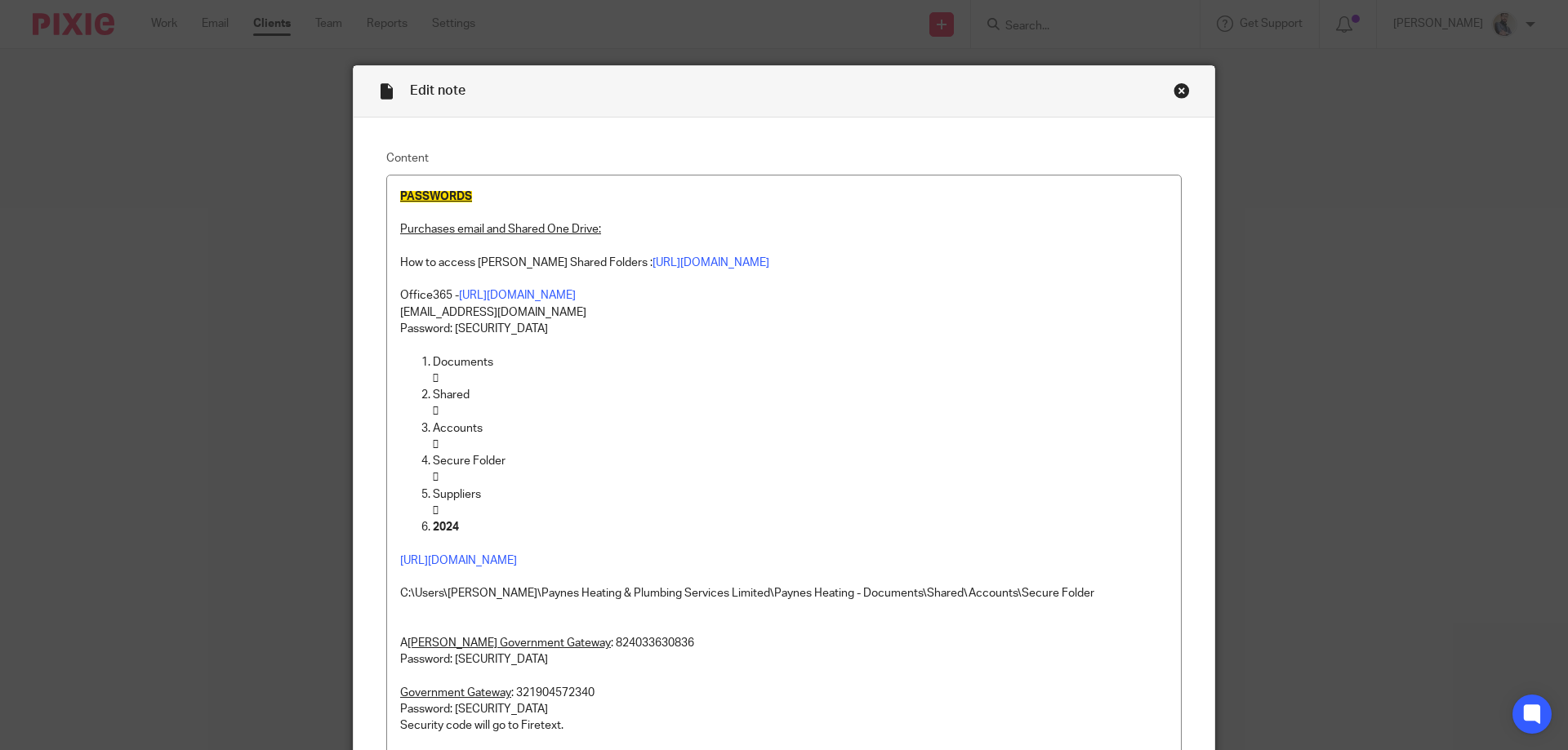
click at [1484, 486] on div "Edit note Content PASSWORDS Purchases email and Shared One Drive: How to access…" at bounding box center [784, 375] width 1568 height 750
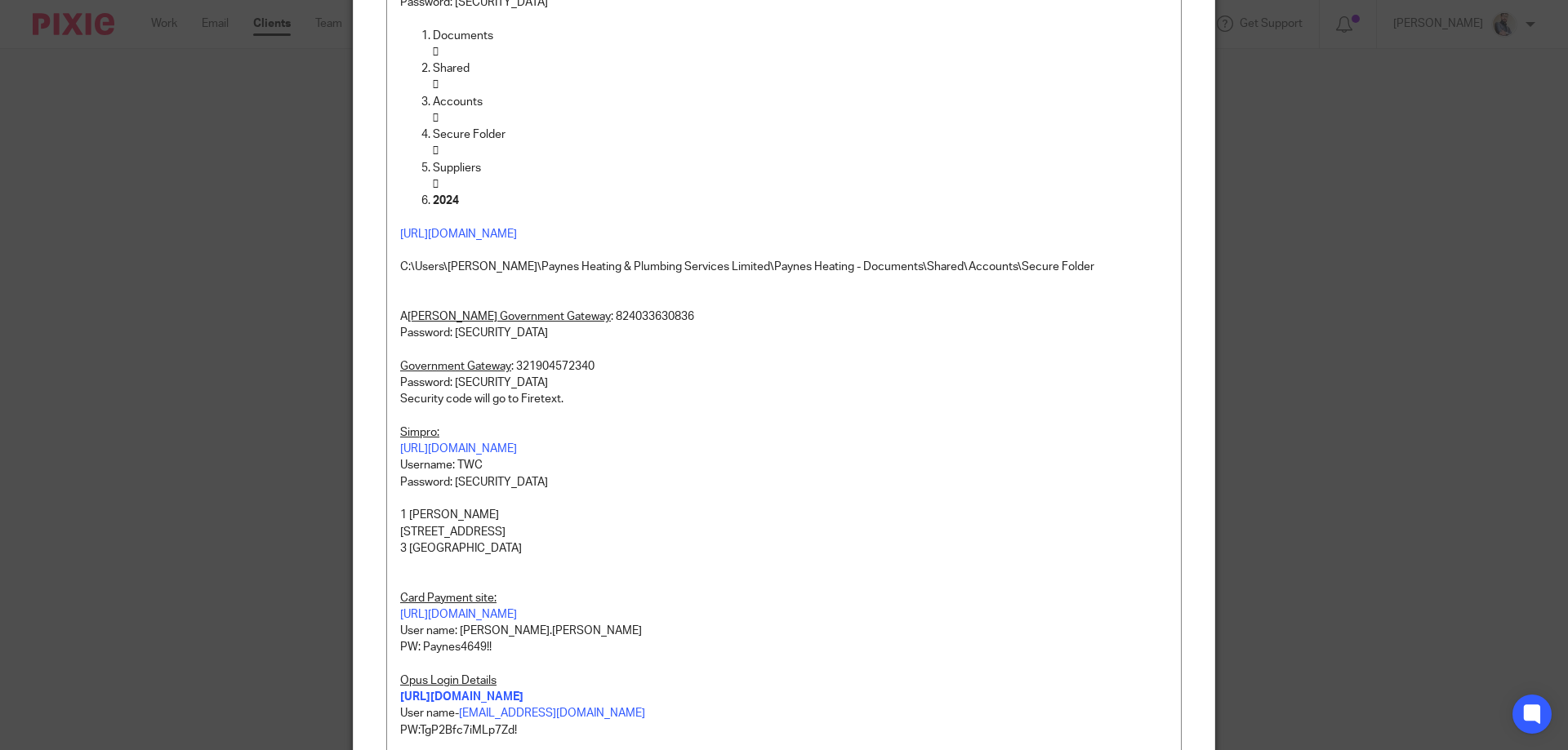
scroll to position [435, 0]
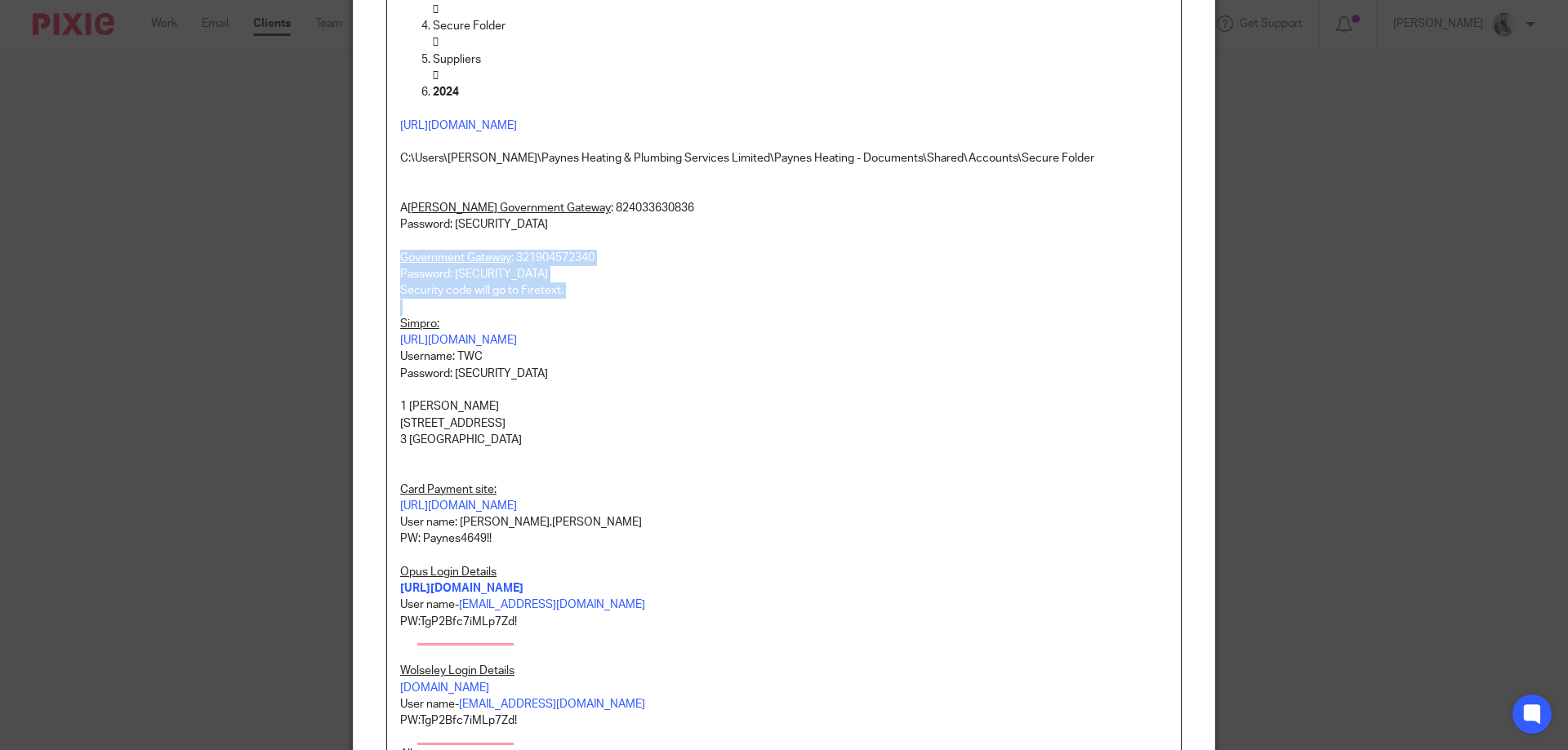
drag, startPoint x: 395, startPoint y: 276, endPoint x: 539, endPoint y: 319, distance: 150.3
click at [539, 319] on div "PASSWORDS Purchases email and Shared One Drive: How to access Paynes Shared Fol…" at bounding box center [783, 633] width 794 height 1786
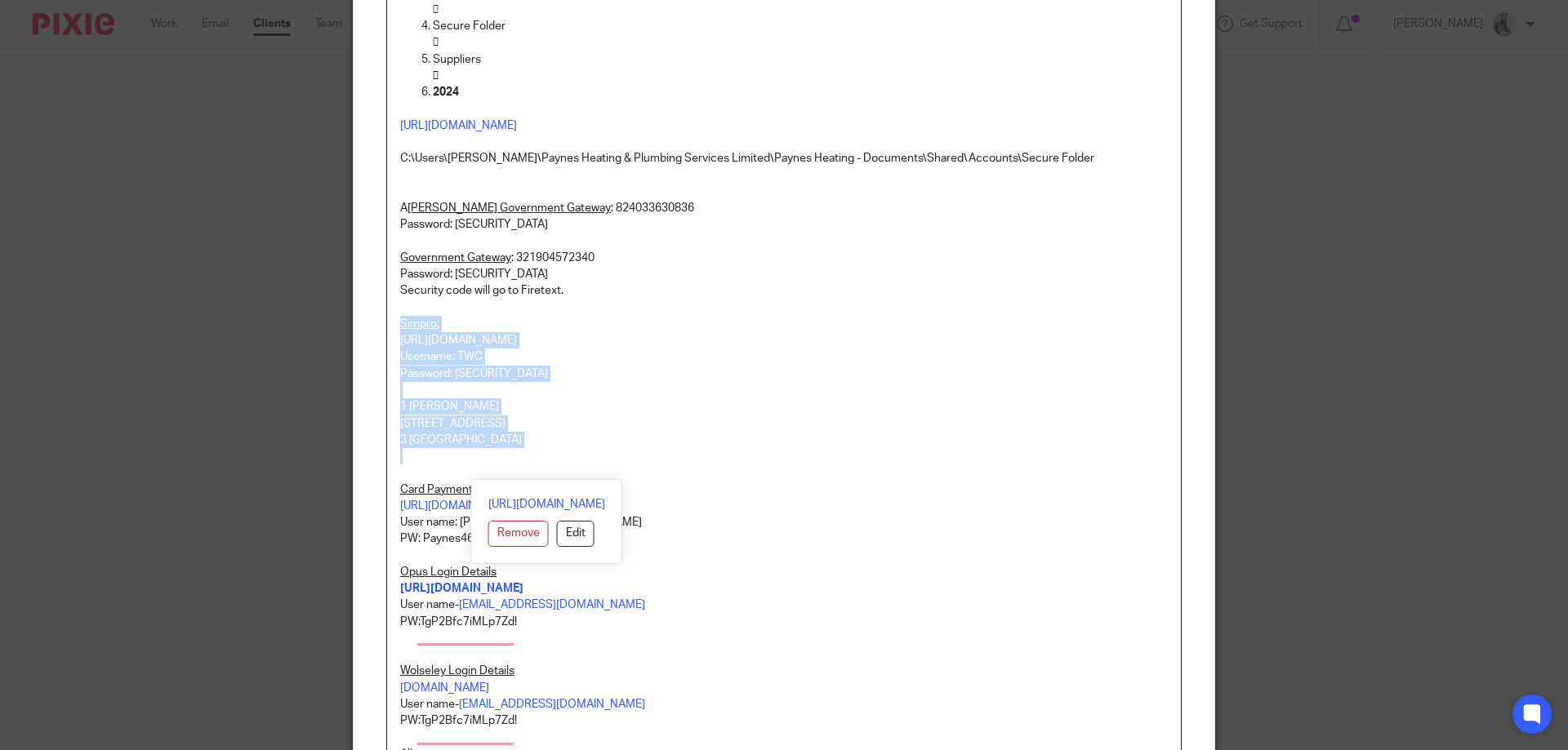
drag, startPoint x: 503, startPoint y: 467, endPoint x: 380, endPoint y: 339, distance: 177.5
click at [386, 339] on div "PASSWORDS Purchases email and Shared One Drive: How to access Paynes Shared Fol…" at bounding box center [783, 651] width 796 height 1824
click at [547, 299] on p "Security code will go to Firetext." at bounding box center [783, 291] width 767 height 17
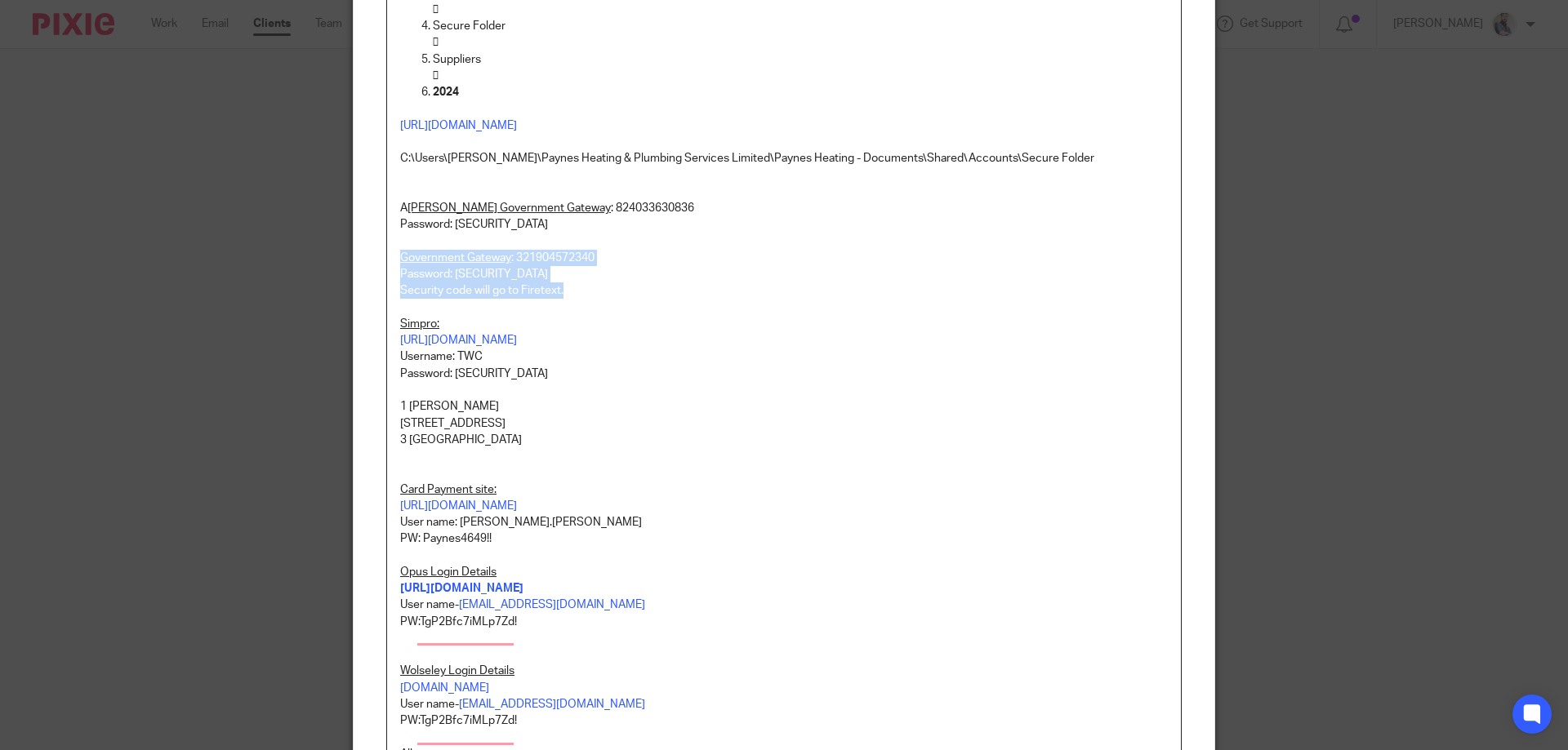
drag, startPoint x: 564, startPoint y: 310, endPoint x: 397, endPoint y: 278, distance: 170.0
click at [397, 278] on div "PASSWORDS Purchases email and Shared One Drive: How to access Paynes Shared Fol…" at bounding box center [783, 633] width 794 height 1786
click at [554, 267] on p "Government Gateway : 321904572340" at bounding box center [783, 258] width 767 height 17
click at [534, 282] on p "Password: Paynes1234!" at bounding box center [783, 275] width 767 height 17
copy p "Paynes1234!"
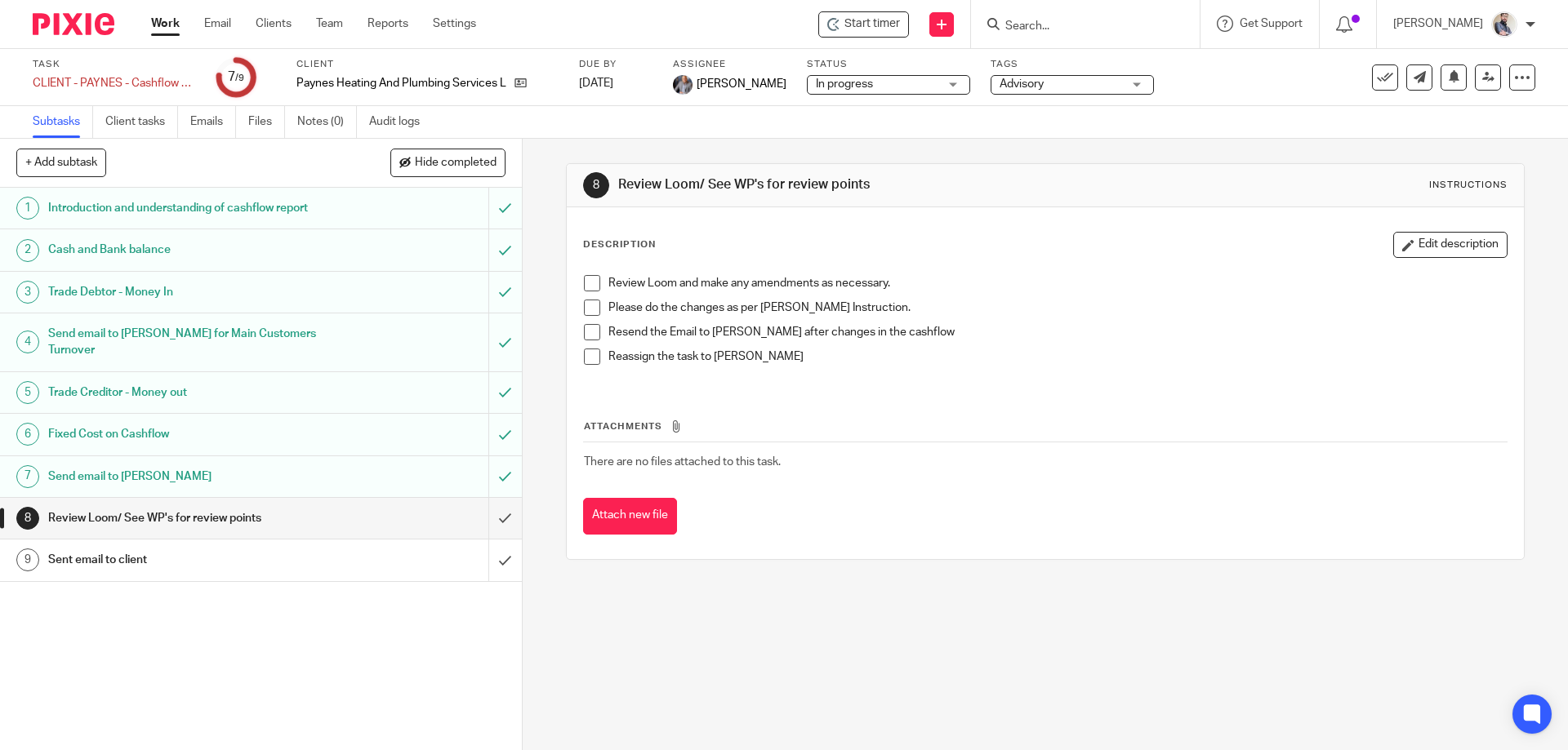
click at [211, 219] on h1 "Introduction and understanding of cashflow report" at bounding box center [189, 209] width 282 height 25
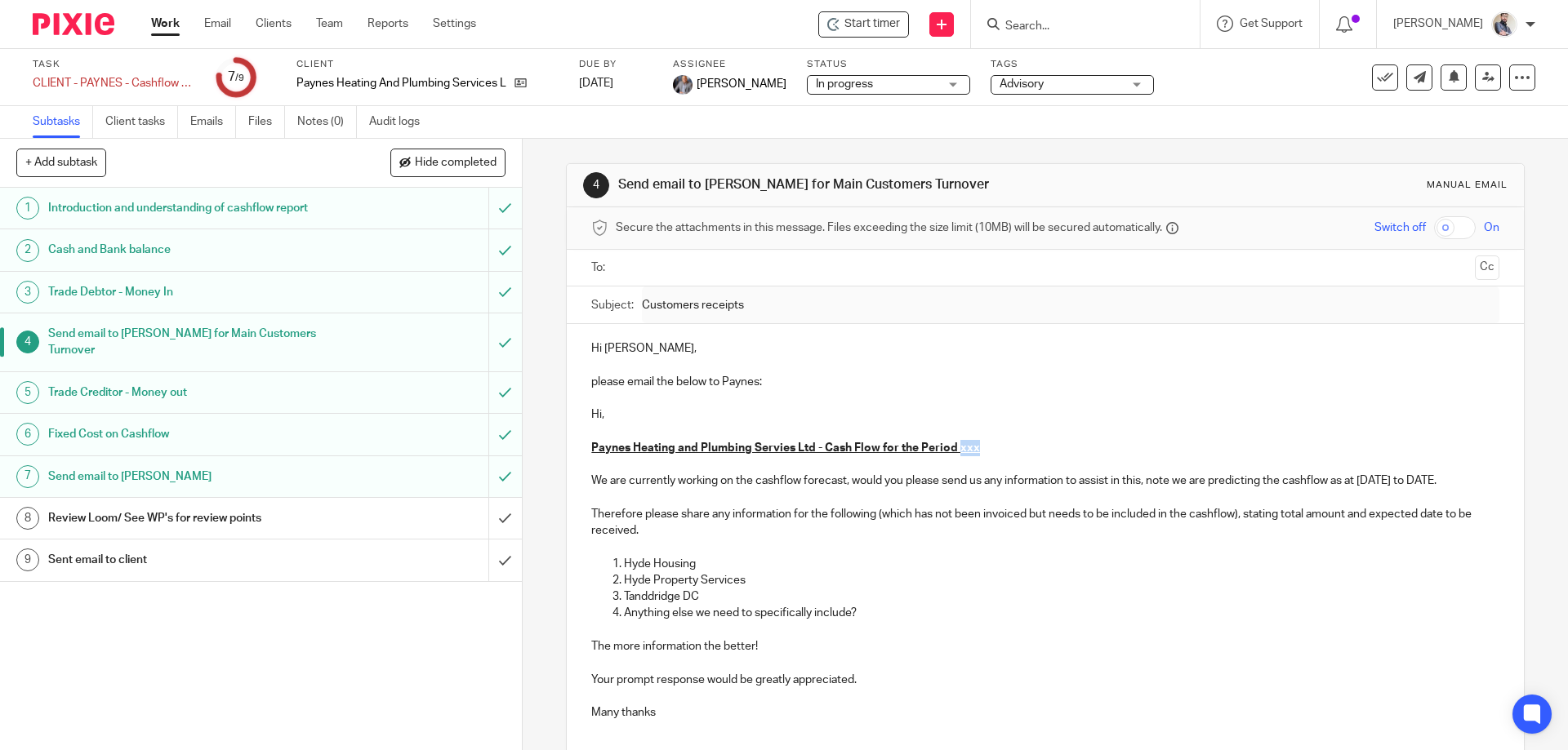
drag, startPoint x: 979, startPoint y: 450, endPoint x: 955, endPoint y: 450, distance: 24.0
click at [955, 450] on p "Paynes Heating and Plumbing Servies Ltd - Cash Flow for the Period xxx" at bounding box center [1045, 449] width 907 height 17
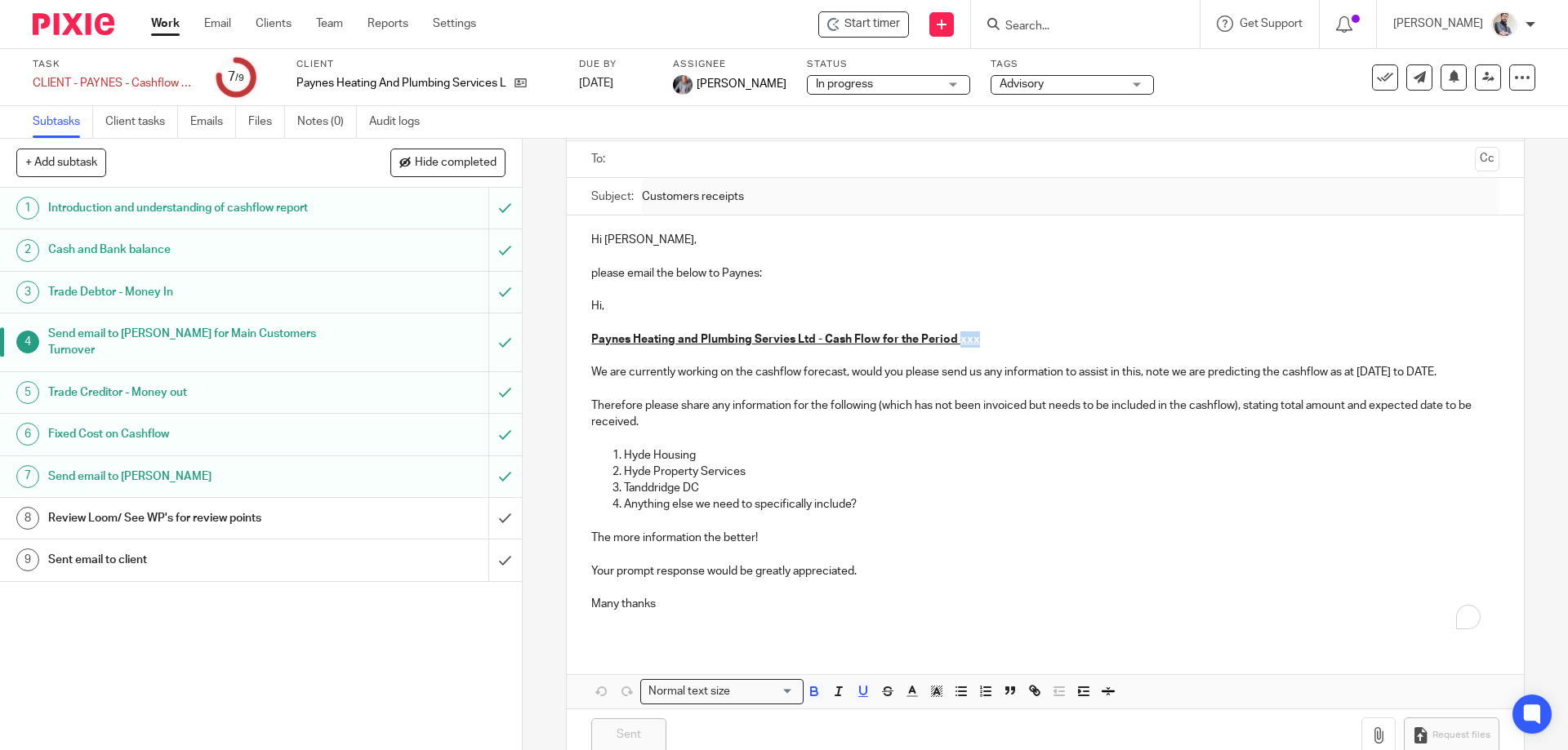
scroll to position [147, 0]
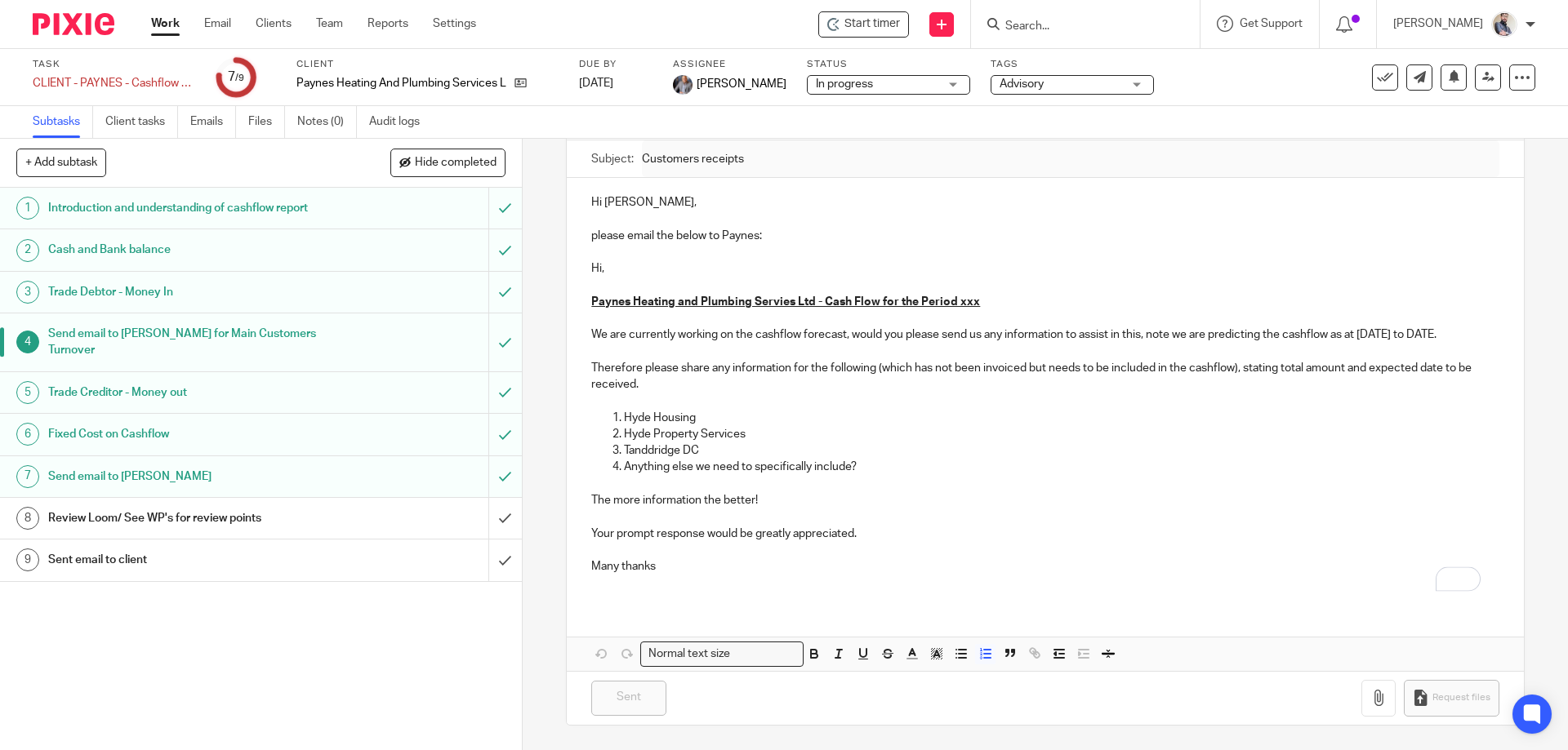
click at [702, 423] on p "Hyde Housing" at bounding box center [1061, 418] width 874 height 17
click at [185, 646] on div "1 Introduction and understanding of cashflow report 2 Cash and Bank balance 3 T…" at bounding box center [261, 469] width 522 height 562
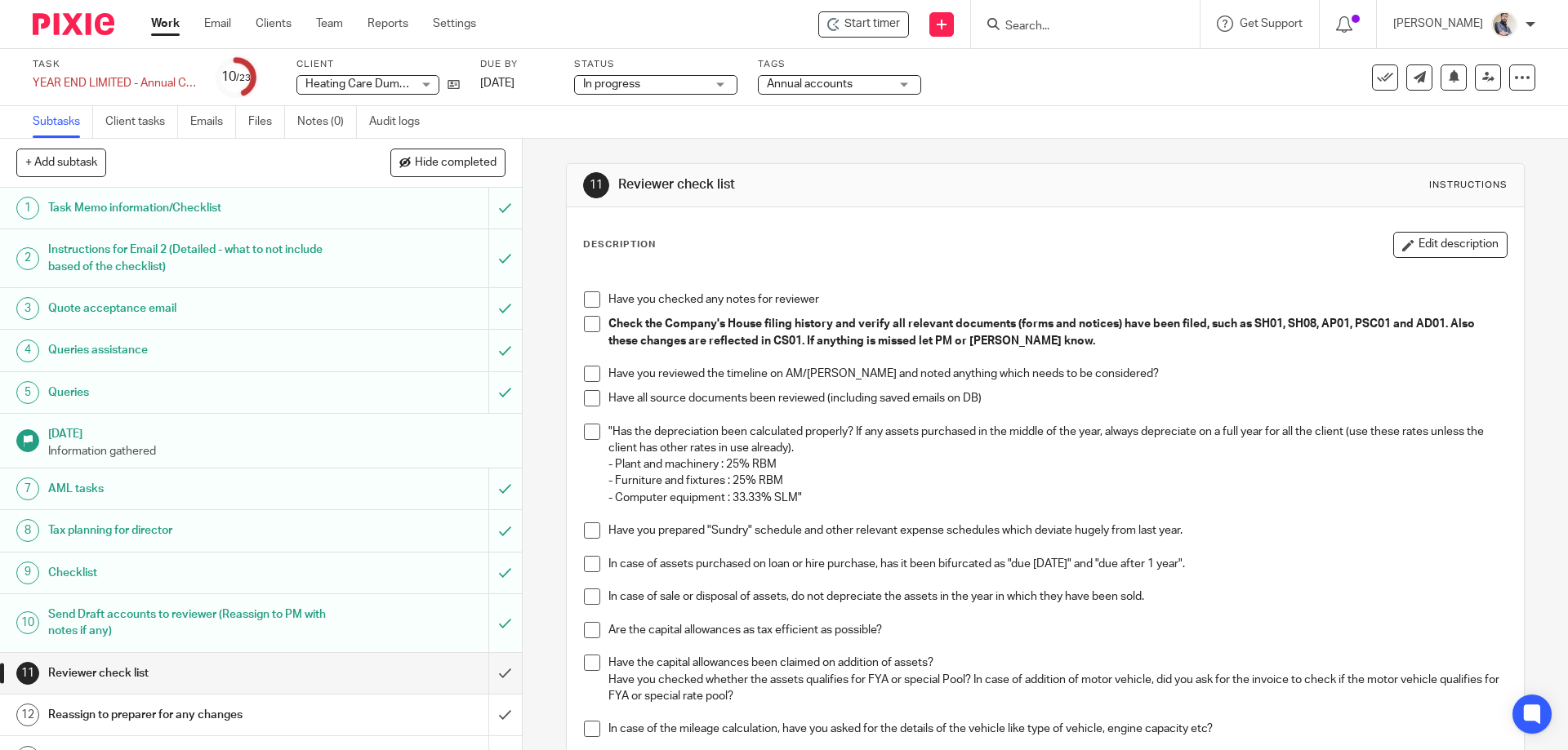
scroll to position [108, 0]
